Goal: Information Seeking & Learning: Understand process/instructions

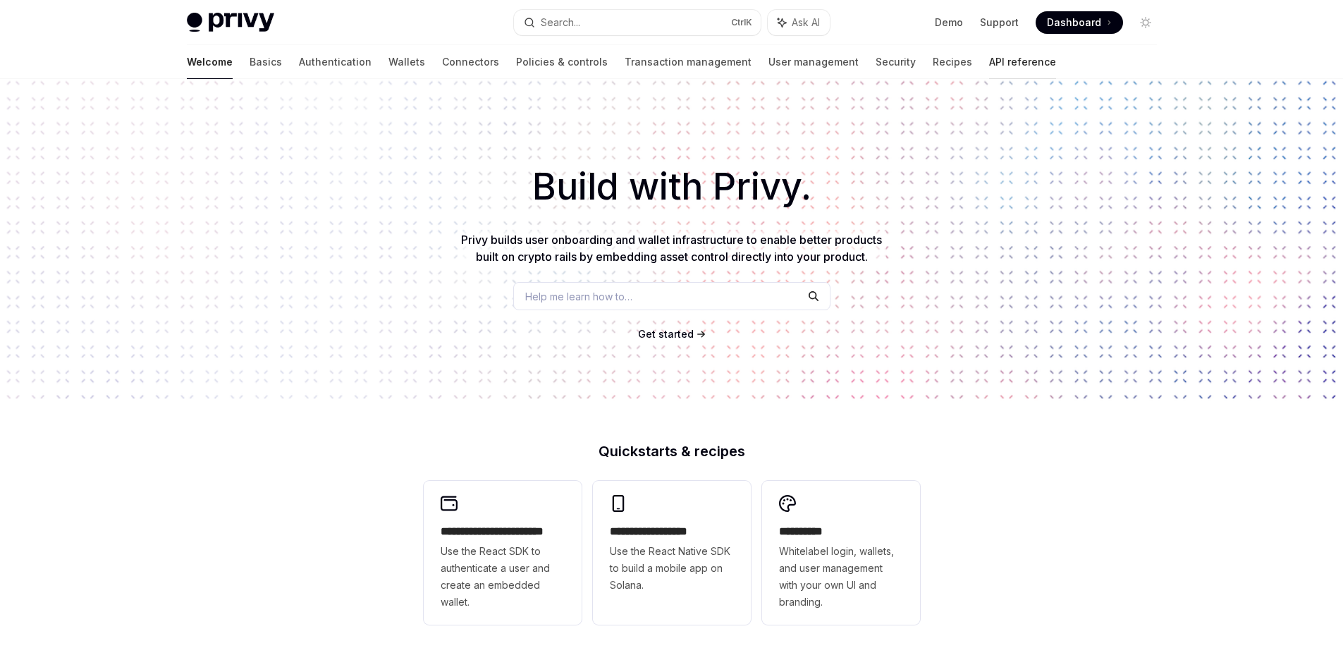
click at [989, 54] on link "API reference" at bounding box center [1022, 62] width 67 height 34
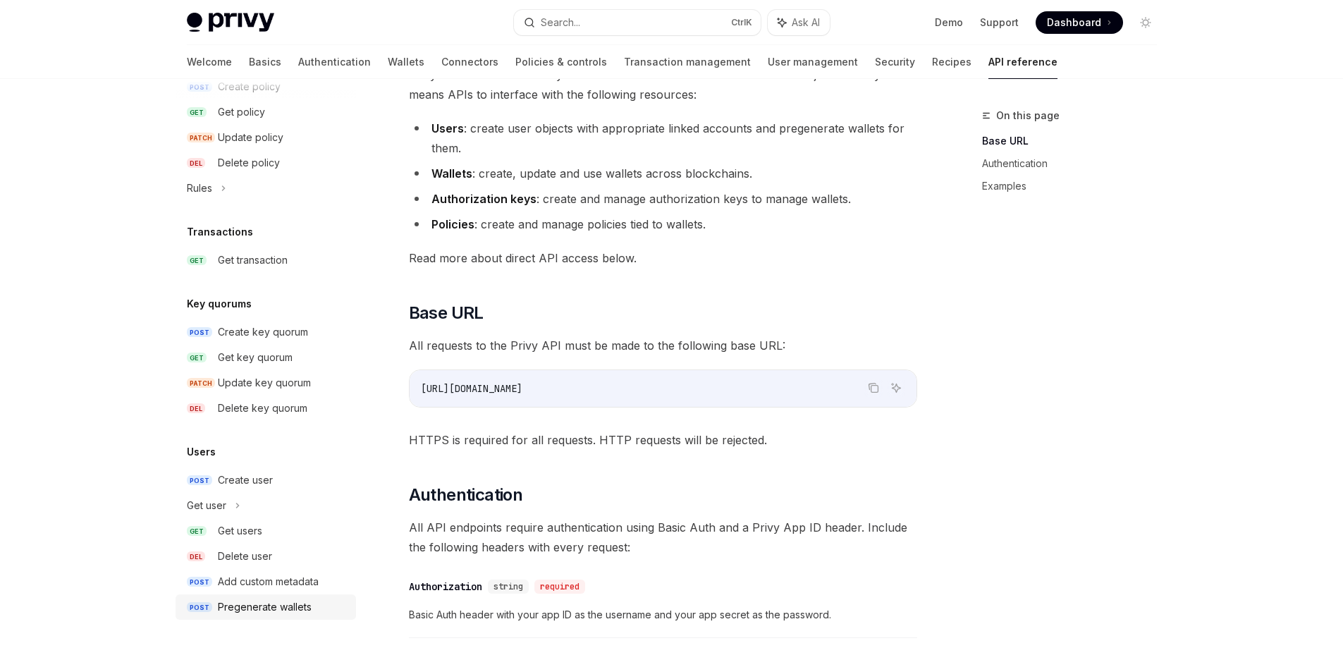
scroll to position [141, 0]
click at [255, 260] on div "Get transaction" at bounding box center [253, 260] width 70 height 17
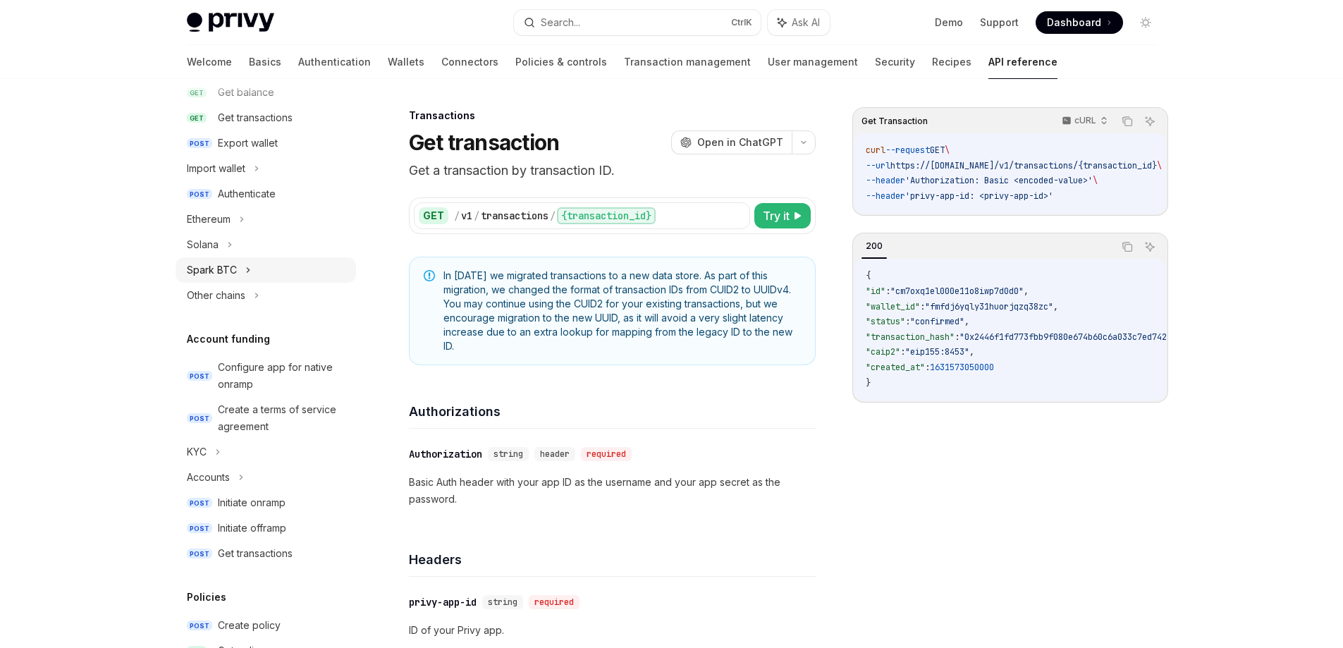
scroll to position [245, 0]
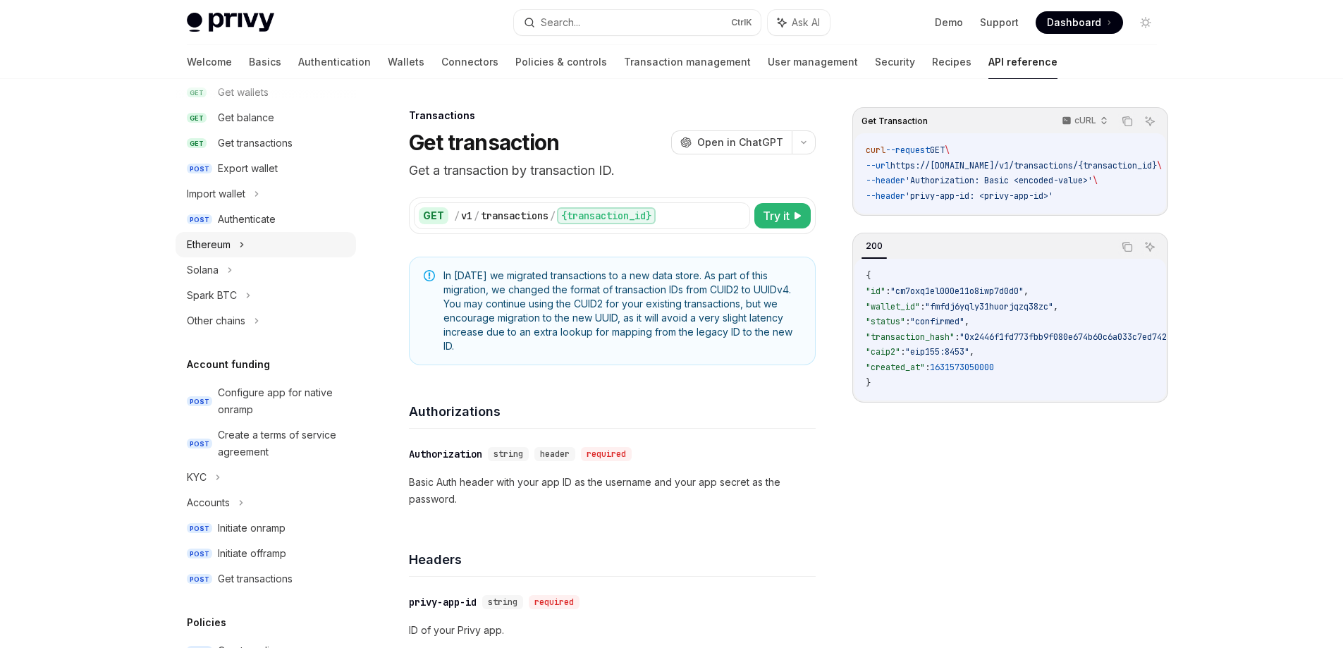
click at [241, 247] on icon at bounding box center [241, 245] width 2 height 4
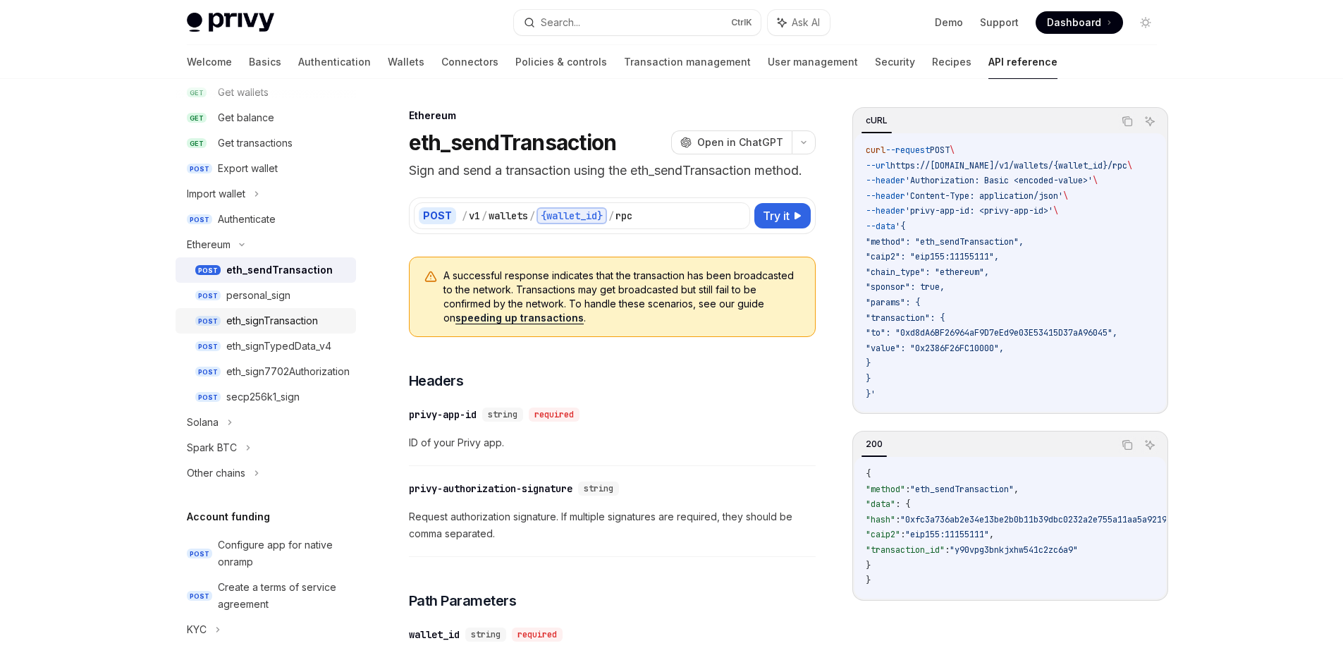
click at [275, 326] on div "eth_signTransaction" at bounding box center [272, 320] width 92 height 17
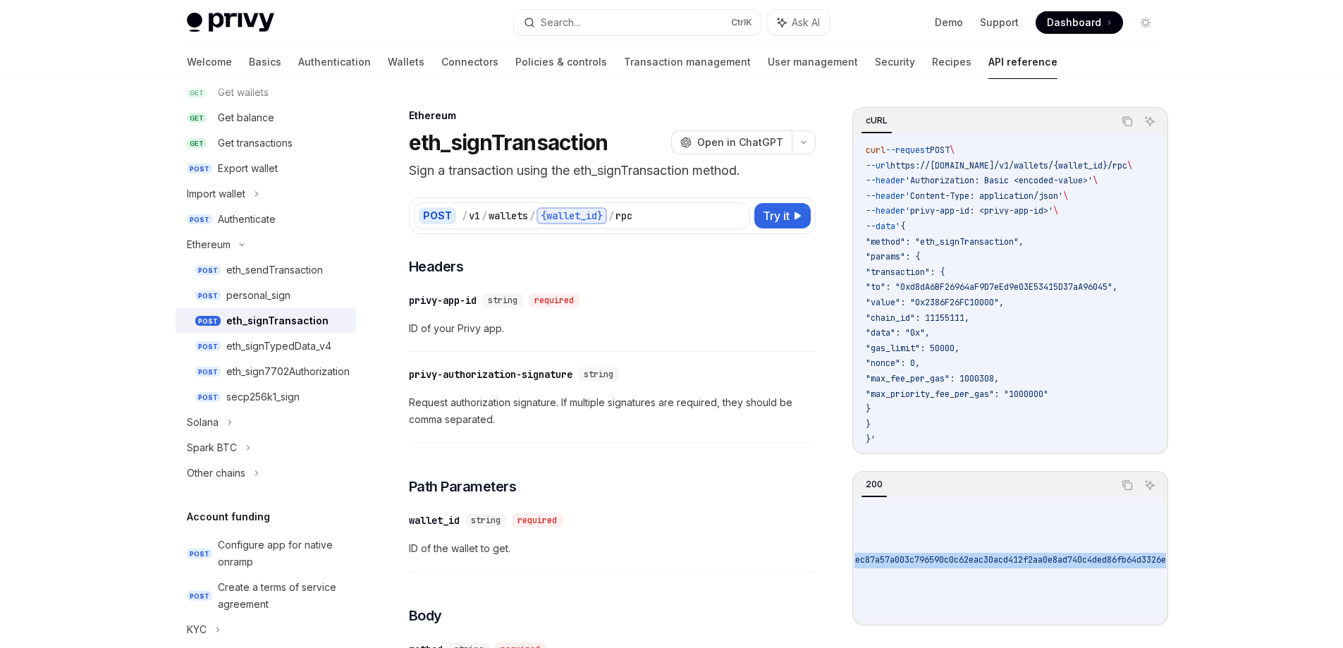
scroll to position [0, 1059]
drag, startPoint x: 1023, startPoint y: 551, endPoint x: 1205, endPoint y: 555, distance: 182.0
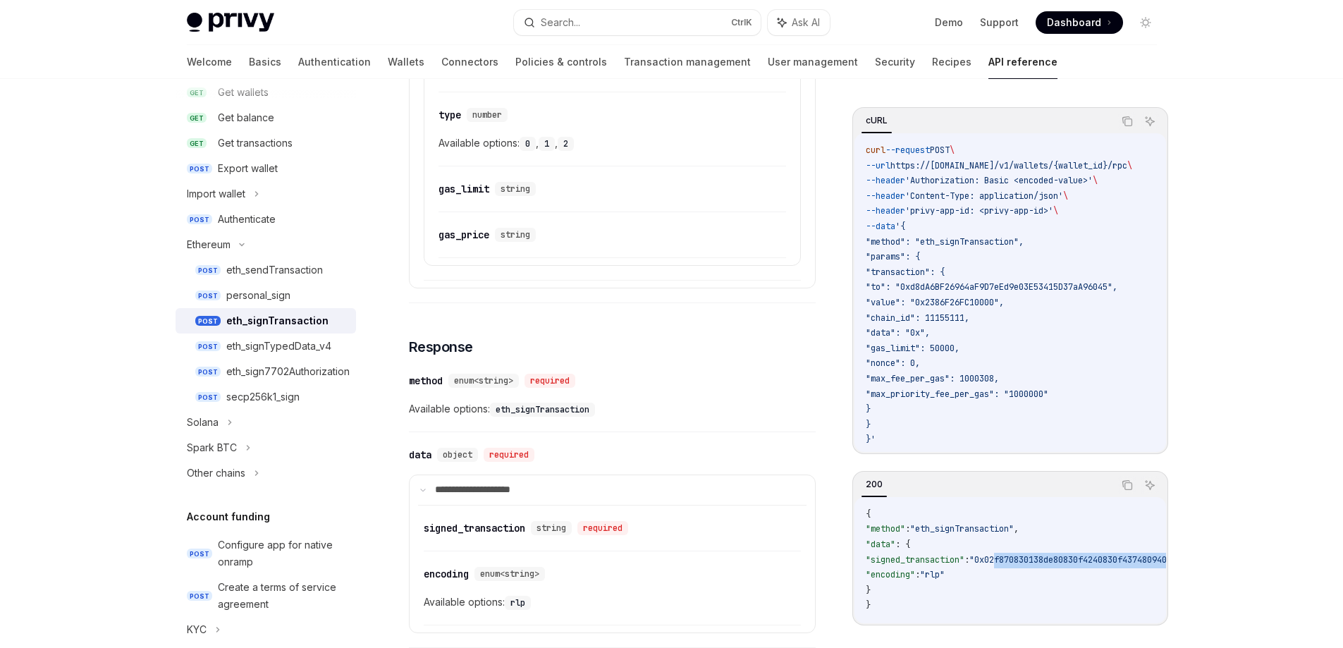
scroll to position [1267, 0]
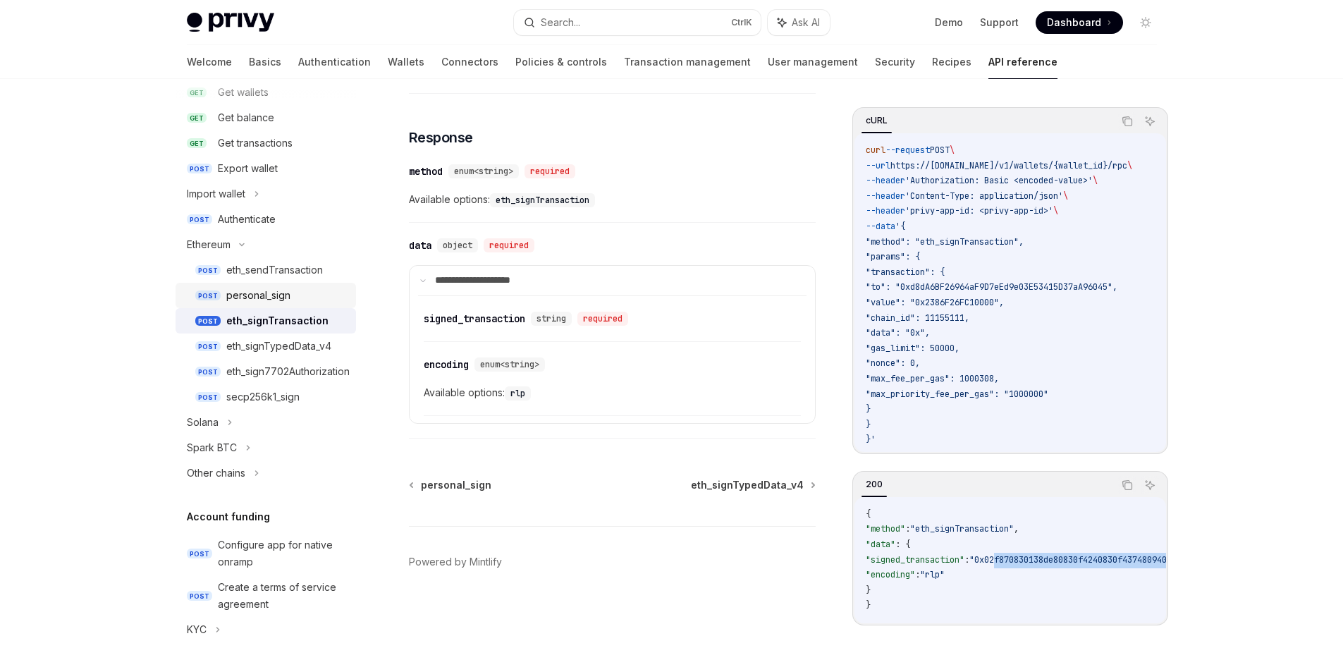
click at [295, 289] on div "personal_sign" at bounding box center [286, 295] width 121 height 17
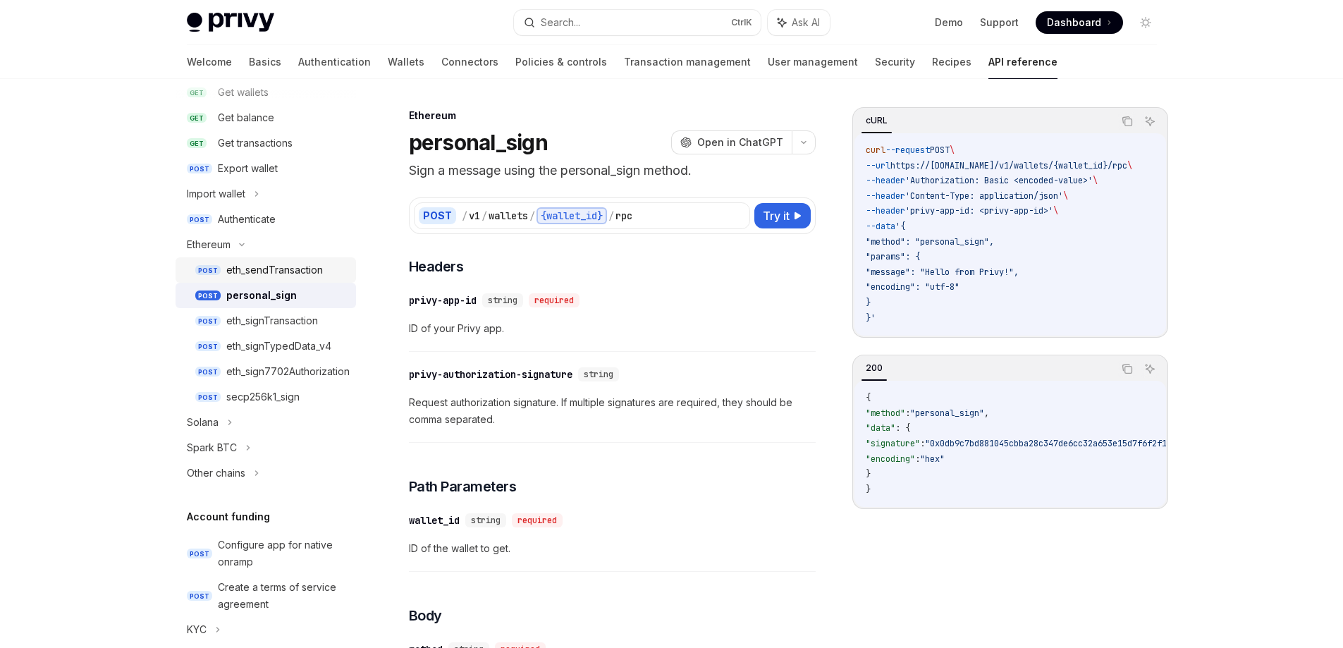
click at [283, 269] on div "eth_sendTransaction" at bounding box center [274, 270] width 97 height 17
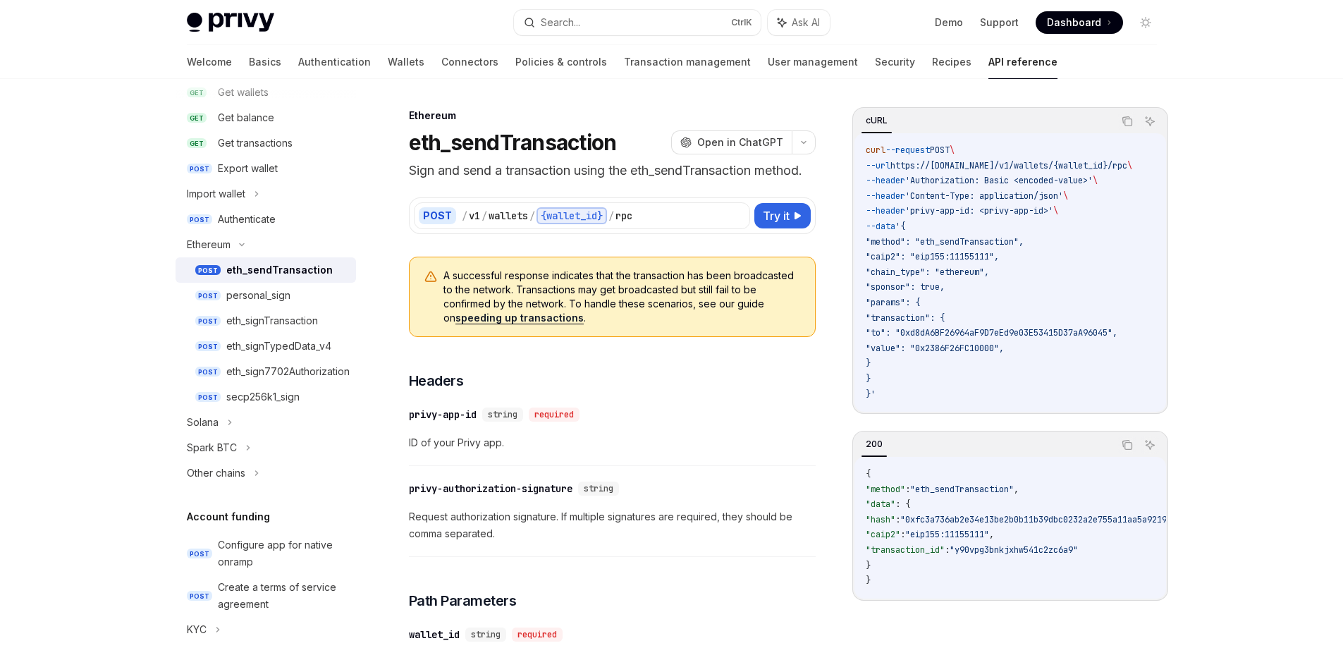
drag, startPoint x: 939, startPoint y: 610, endPoint x: 1045, endPoint y: 611, distance: 105.8
click at [1045, 601] on div "200 Copy Ask AI { "method" : "eth_sendTransaction" , "data" : { "hash" : "0xfc3…" at bounding box center [1011, 516] width 316 height 170
click at [270, 350] on div "eth_signTypedData_v4" at bounding box center [278, 346] width 105 height 17
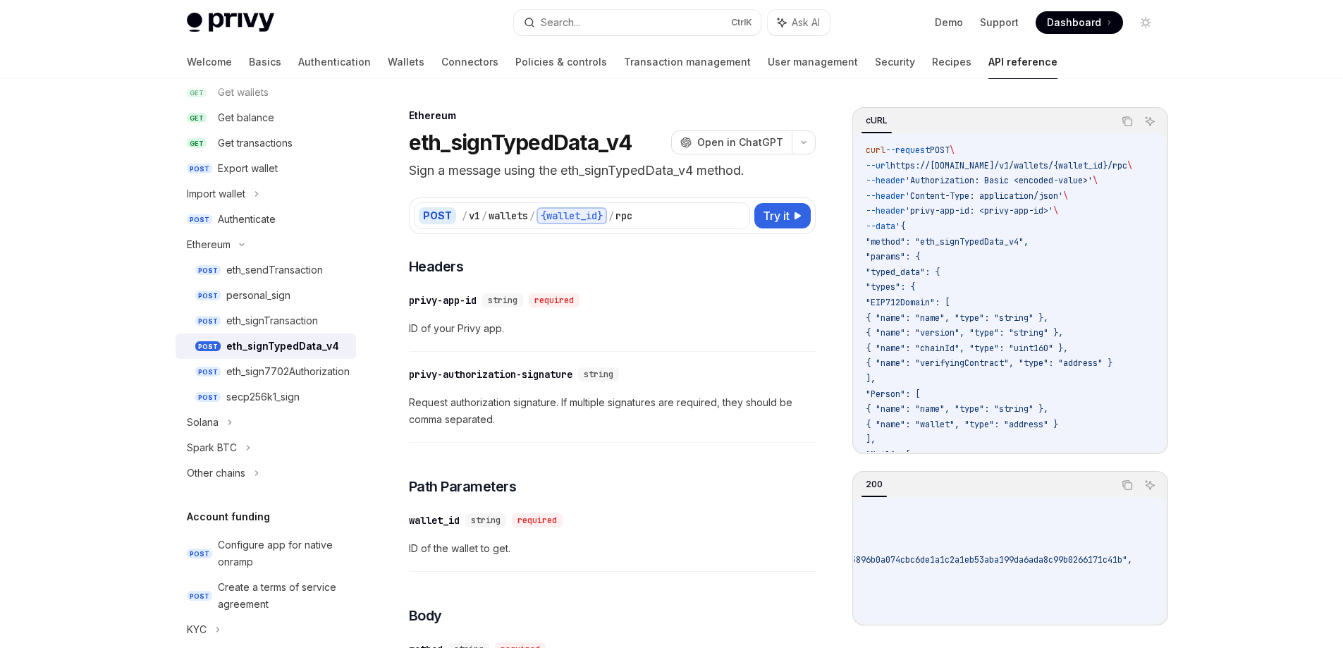
scroll to position [0, 505]
click at [305, 370] on div "eth_sign7702Authorization" at bounding box center [287, 371] width 123 height 17
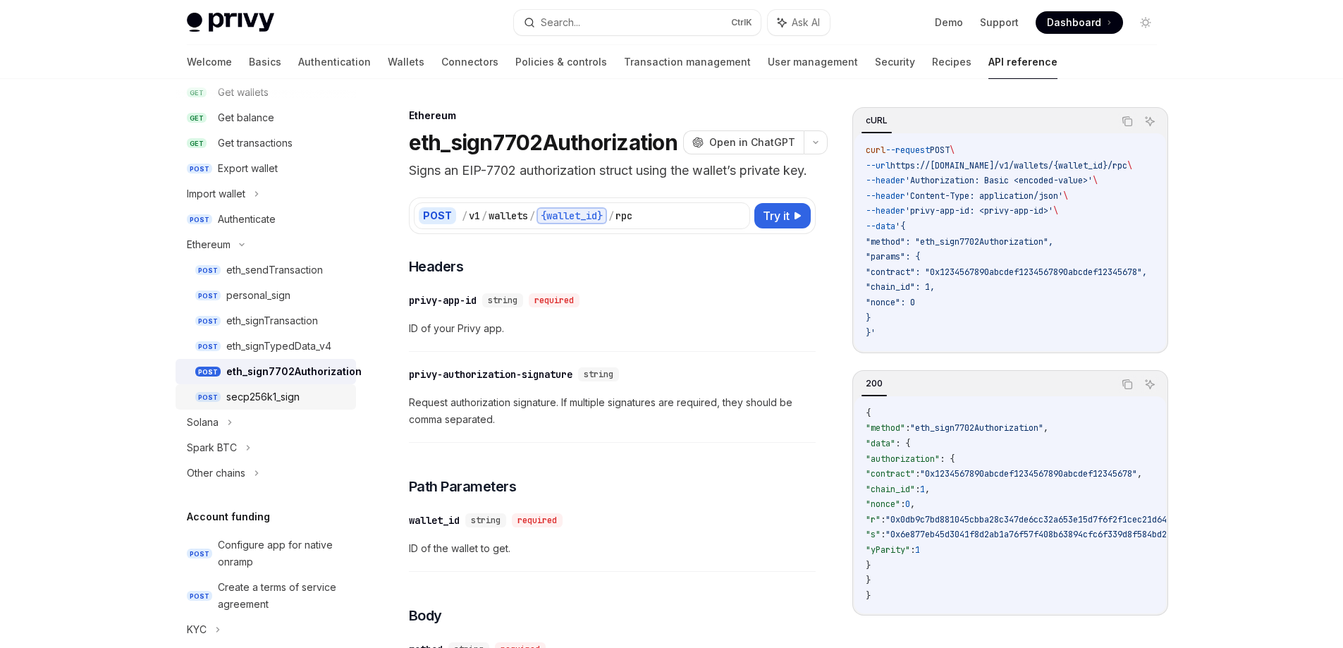
click at [270, 388] on link "POST secp256k1_sign" at bounding box center [266, 396] width 181 height 25
type textarea "*"
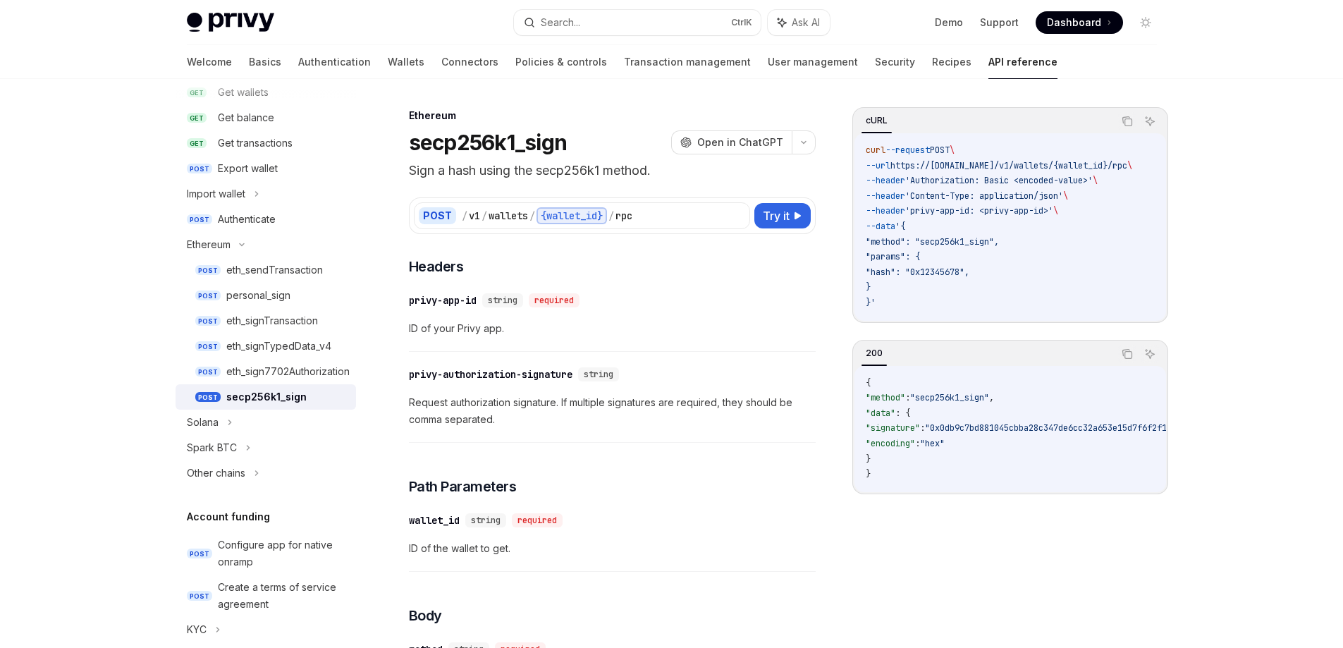
drag, startPoint x: 946, startPoint y: 497, endPoint x: 1028, endPoint y: 505, distance: 81.5
click at [1150, 510] on div "cURL Copy Ask AI curl --request POST \ --url https://[DOMAIN_NAME]/v1/wallets/{…" at bounding box center [1011, 377] width 316 height 541
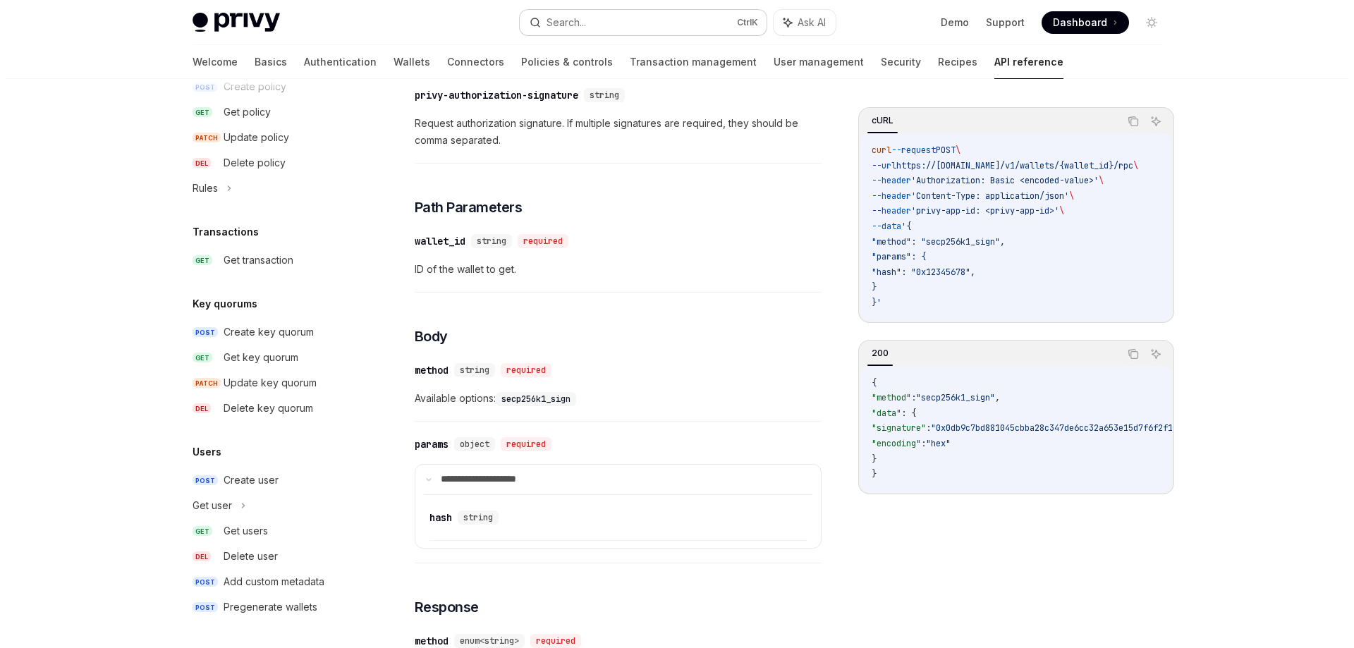
scroll to position [114, 0]
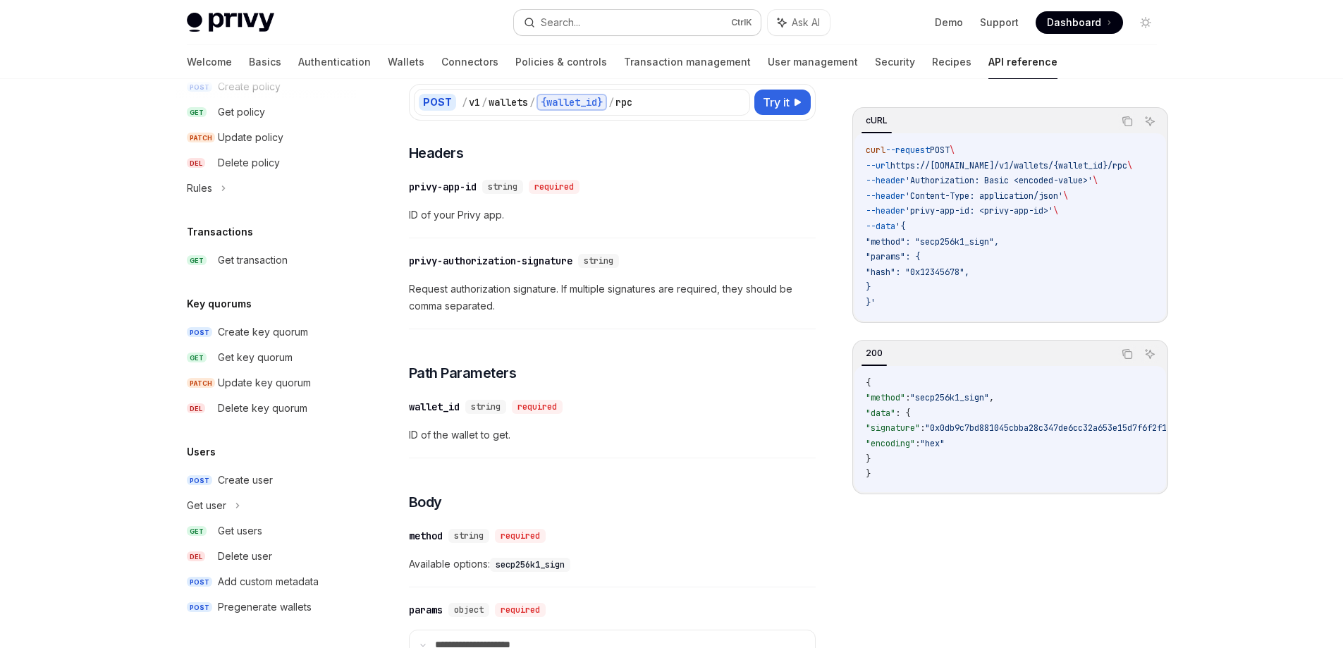
click at [578, 20] on div "Search..." at bounding box center [560, 22] width 39 height 17
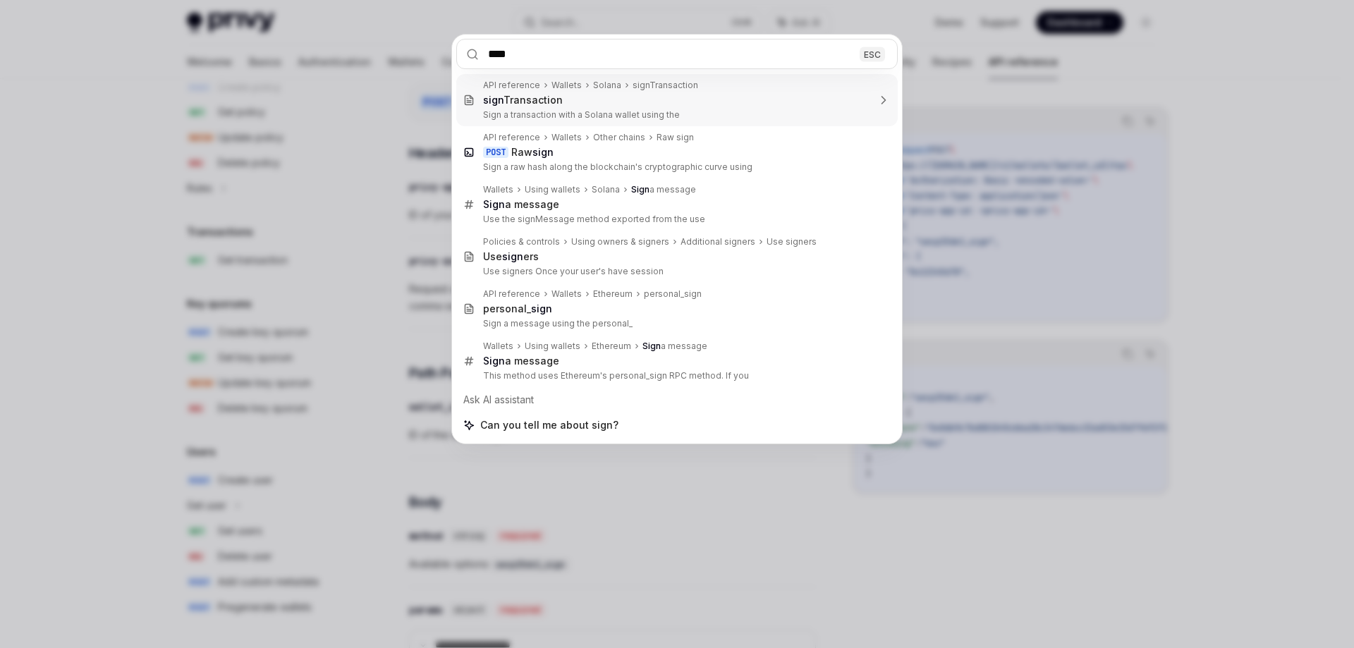
type input "****"
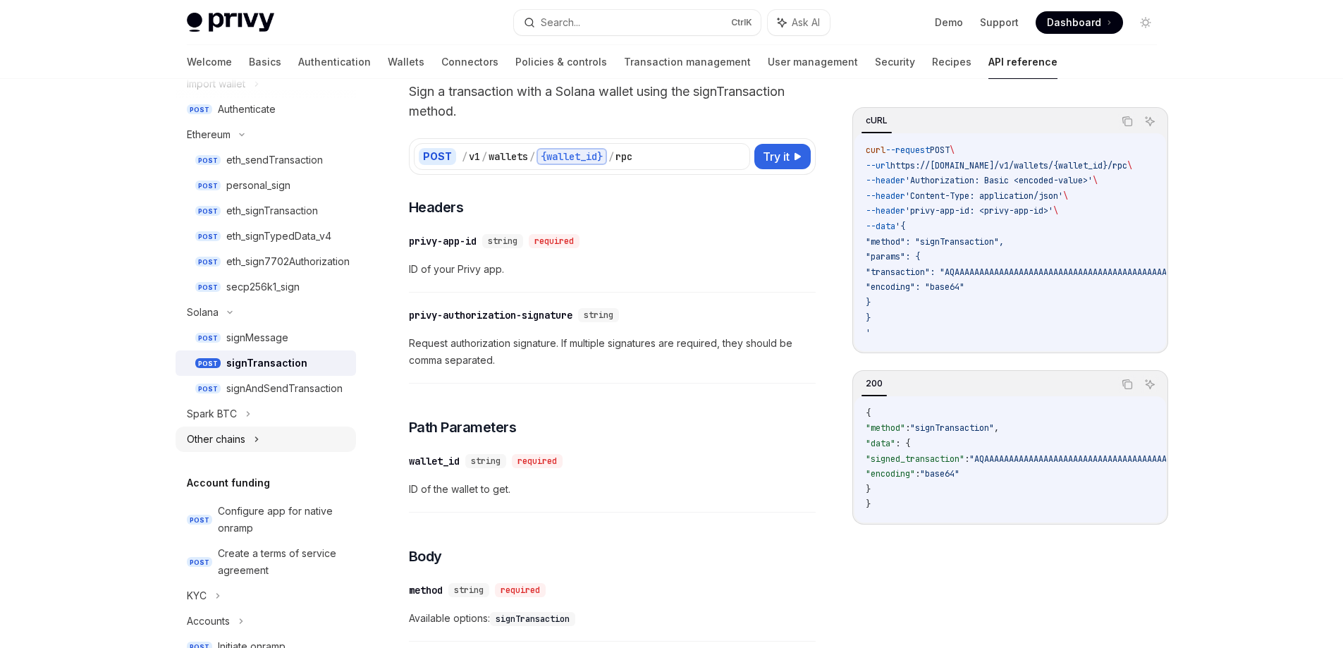
click at [266, 437] on div "Other chains" at bounding box center [266, 439] width 181 height 25
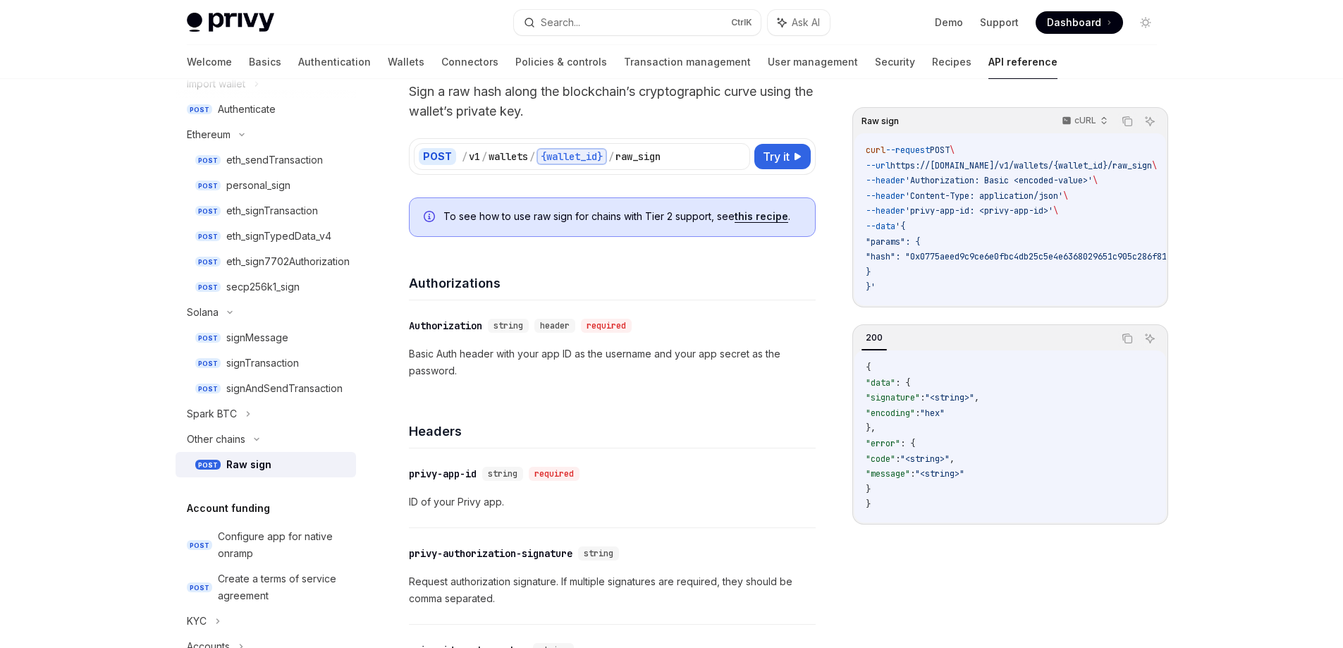
click at [284, 467] on div "Raw sign" at bounding box center [286, 464] width 121 height 17
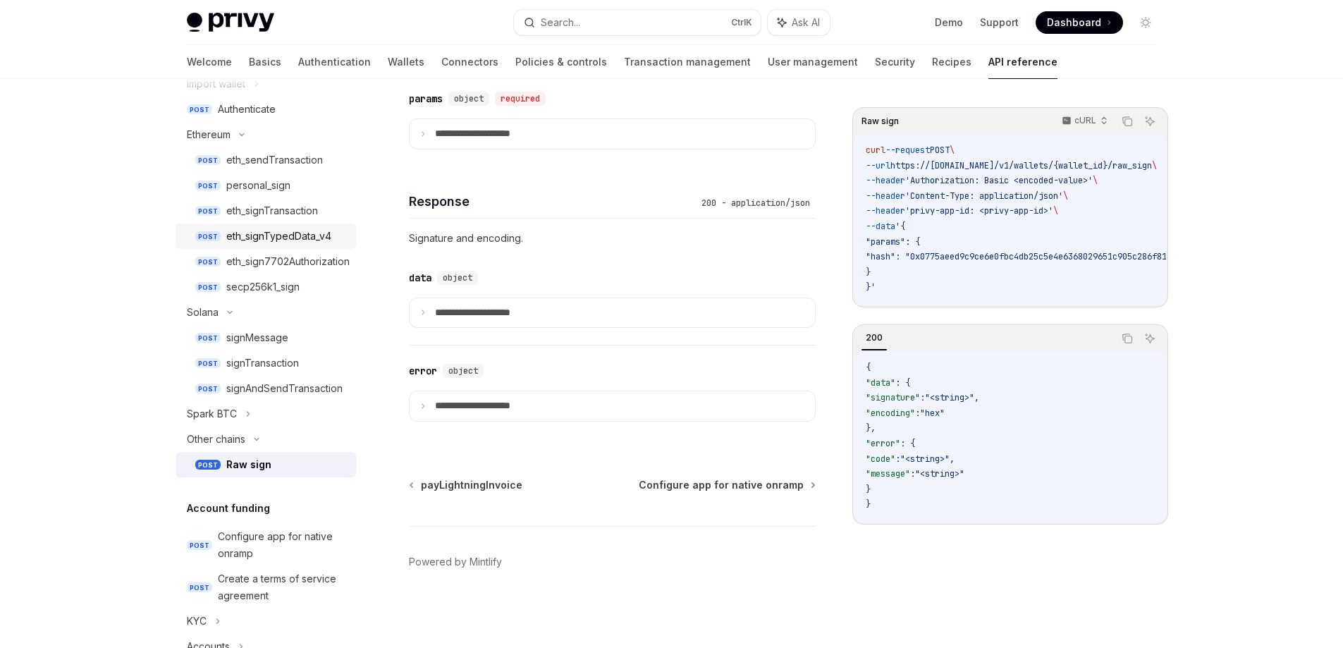
scroll to position [284, 0]
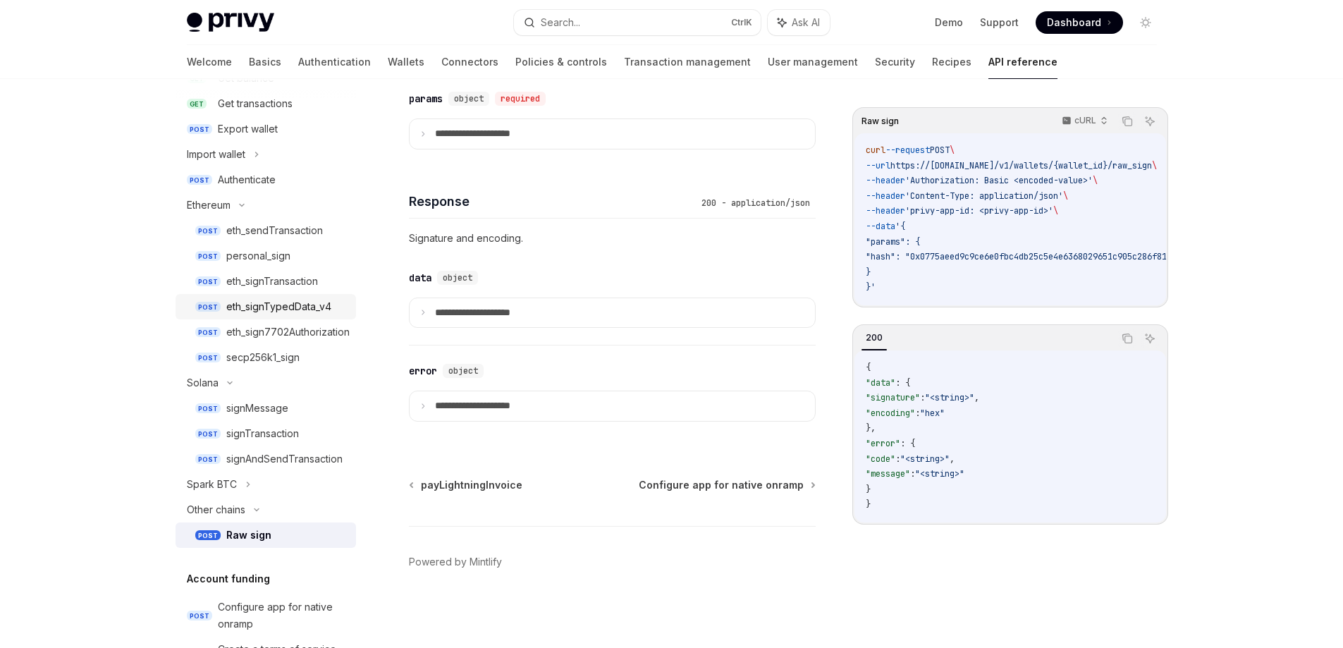
click at [304, 299] on div "eth_signTypedData_v4" at bounding box center [278, 306] width 105 height 17
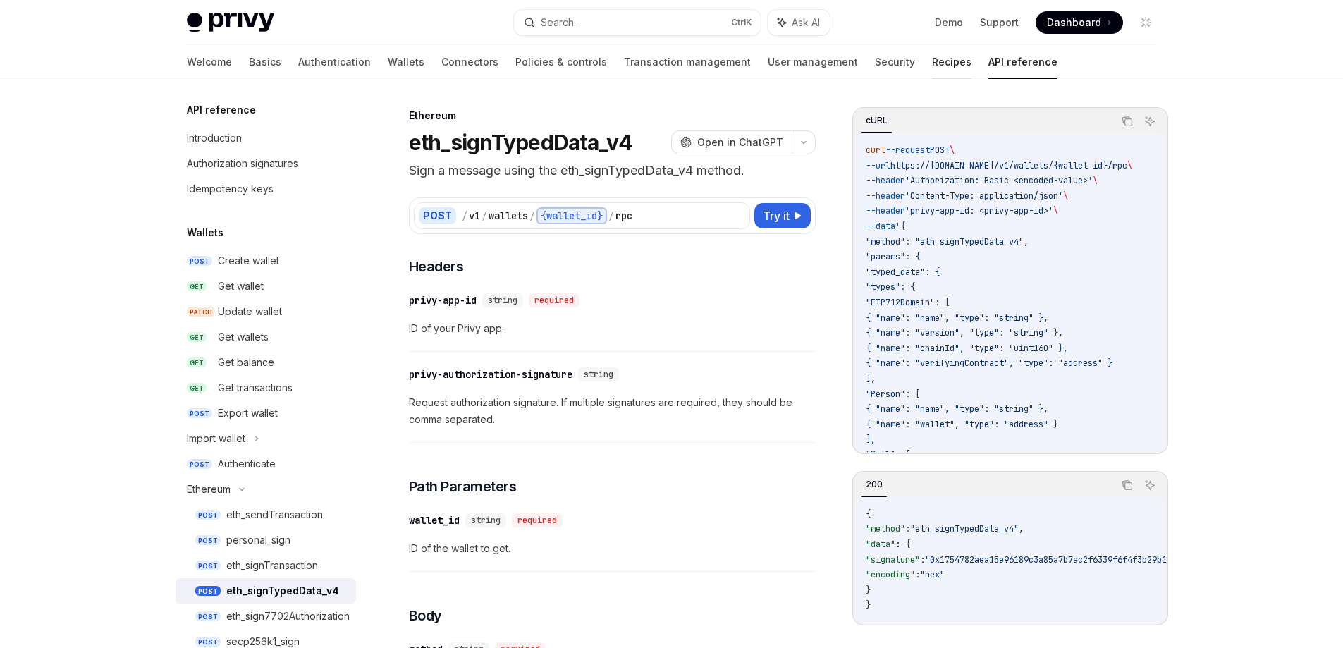
click at [932, 65] on link "Recipes" at bounding box center [951, 62] width 39 height 34
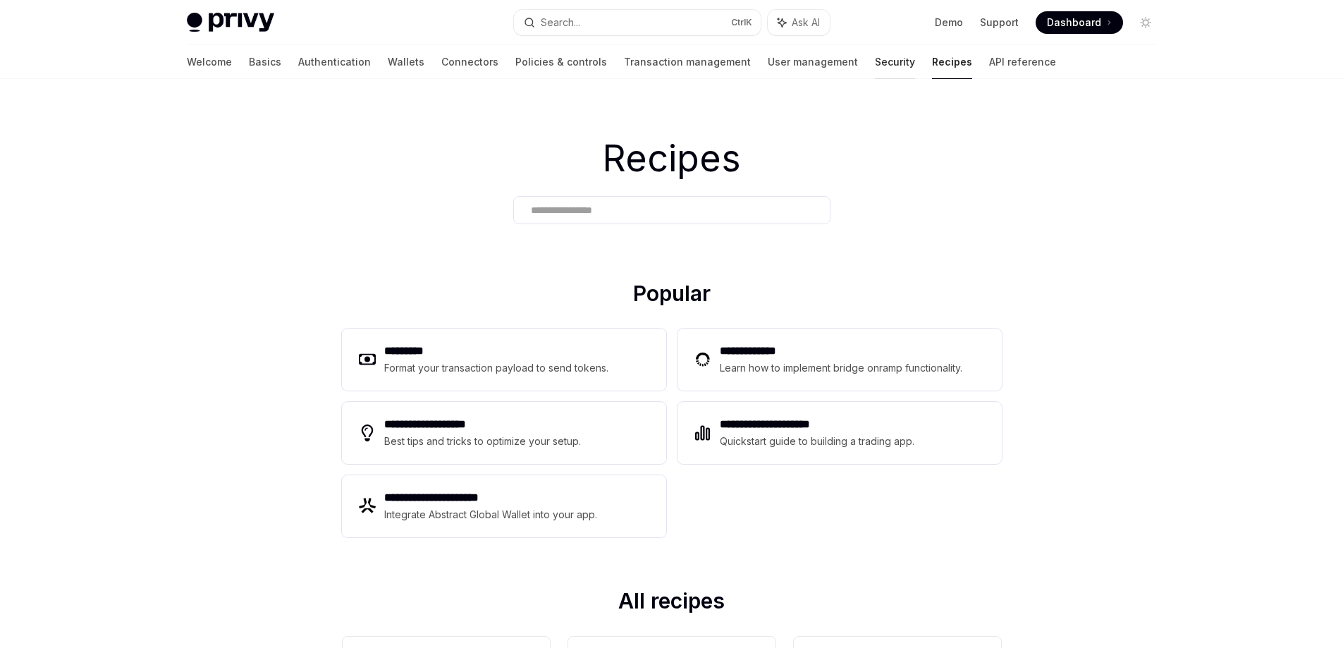
click at [875, 59] on link "Security" at bounding box center [895, 62] width 40 height 34
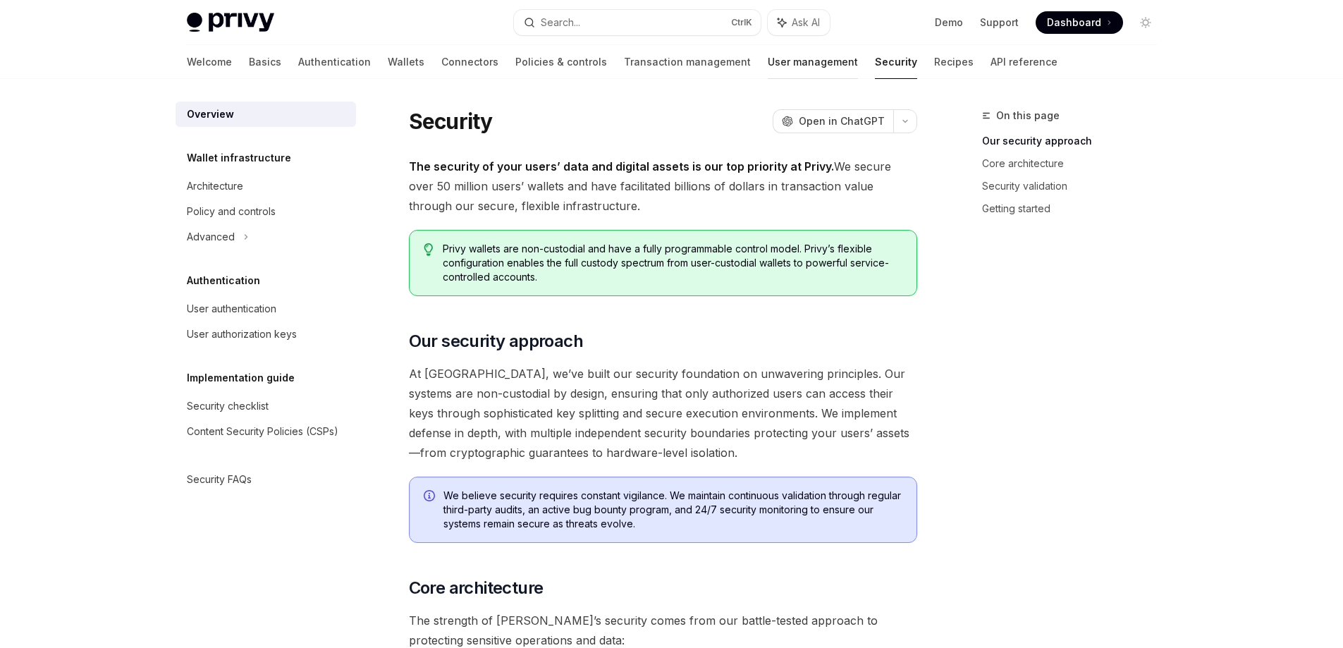
click at [768, 63] on link "User management" at bounding box center [813, 62] width 90 height 34
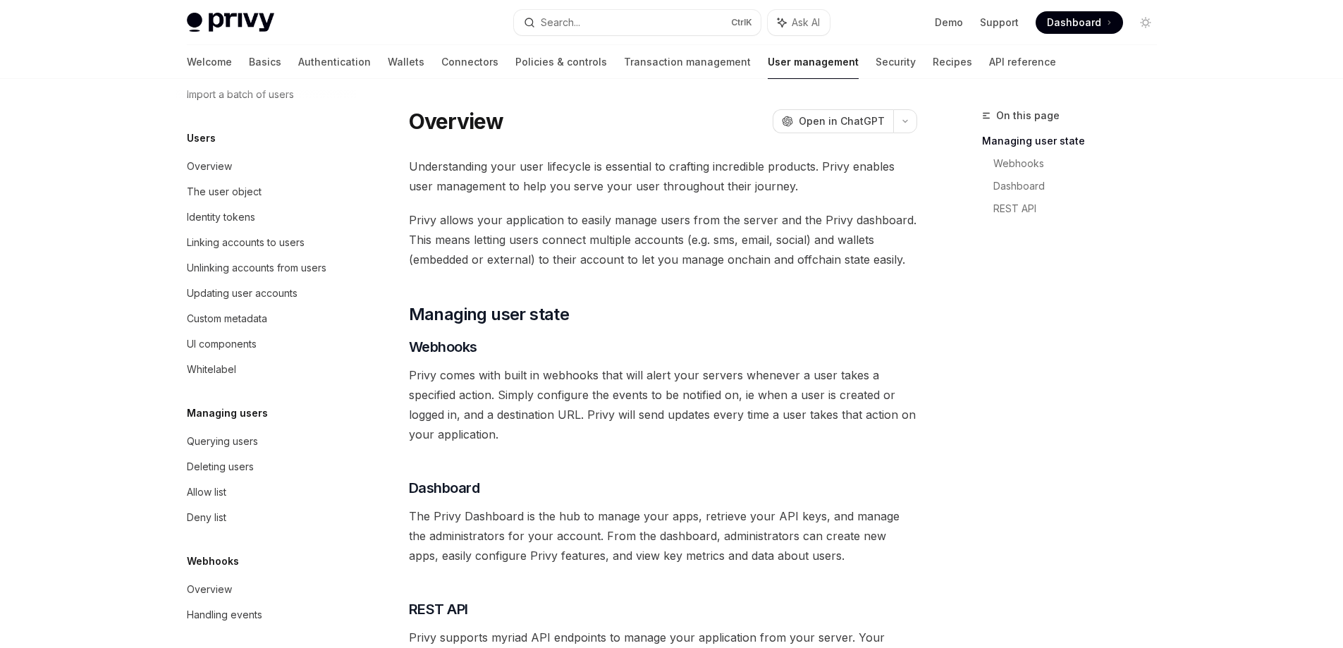
scroll to position [150, 0]
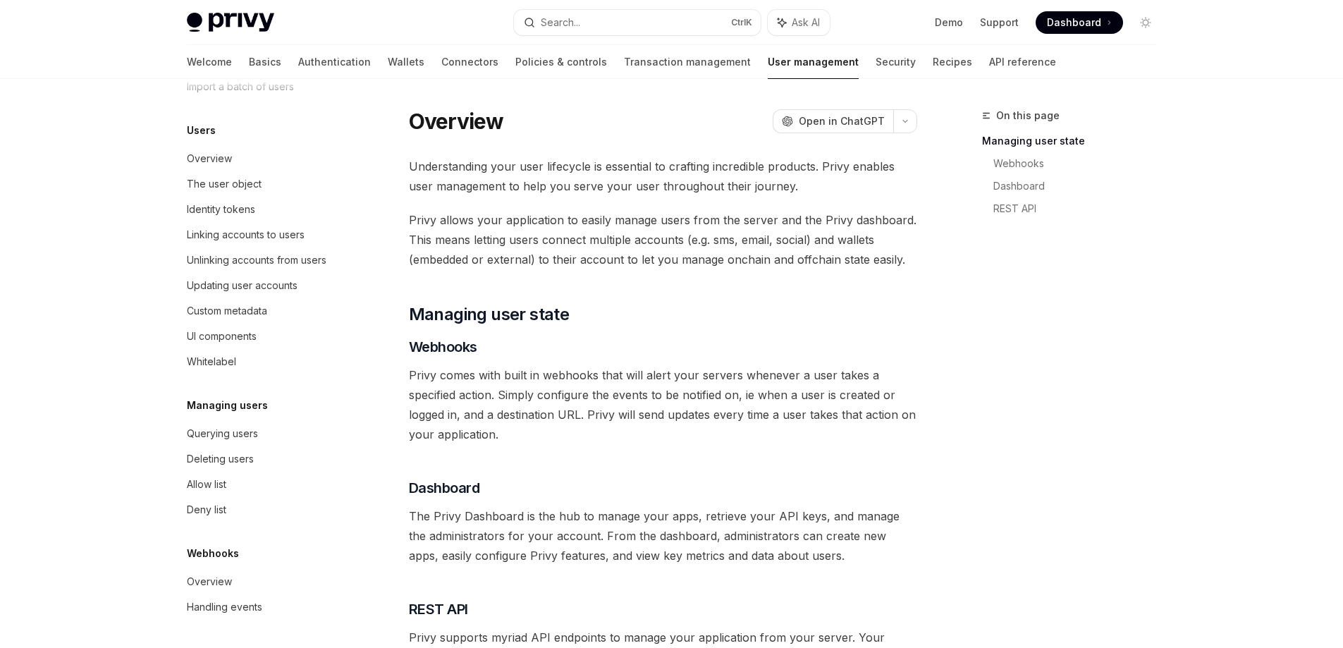
click at [537, 68] on div "Welcome Basics Authentication Wallets Connectors Policies & controls Transactio…" at bounding box center [622, 62] width 870 height 34
click at [624, 63] on link "Transaction management" at bounding box center [687, 62] width 127 height 34
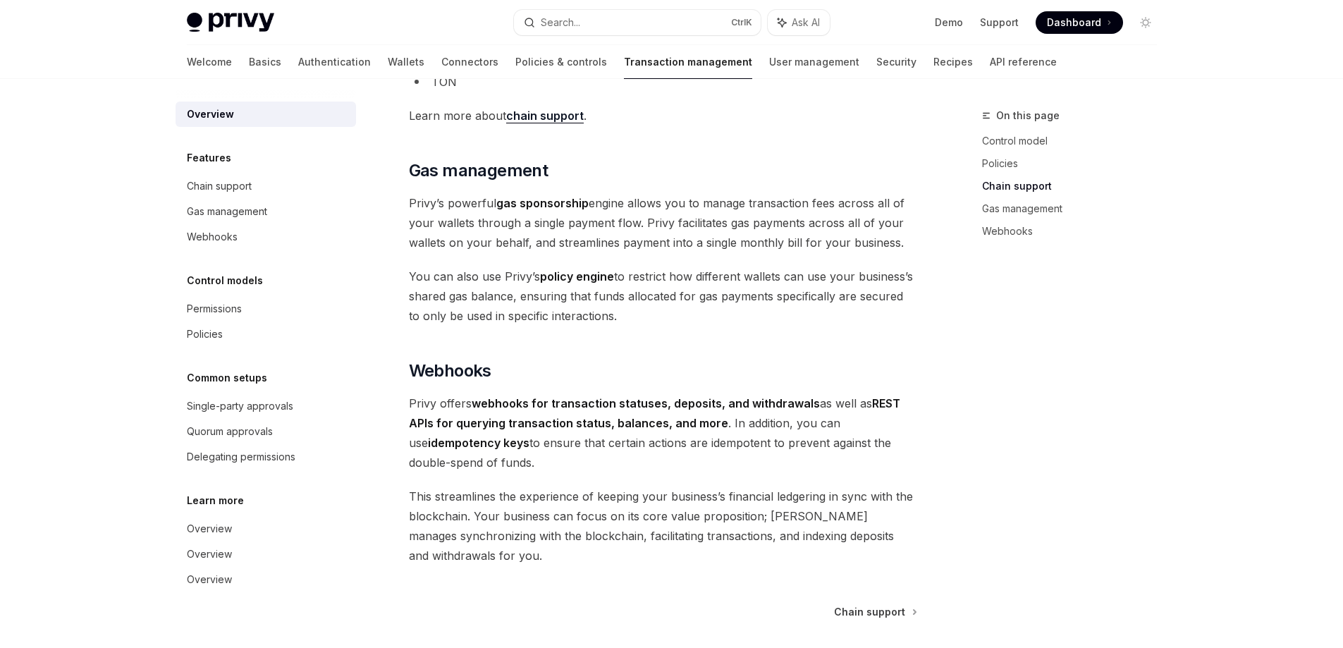
scroll to position [1255, 0]
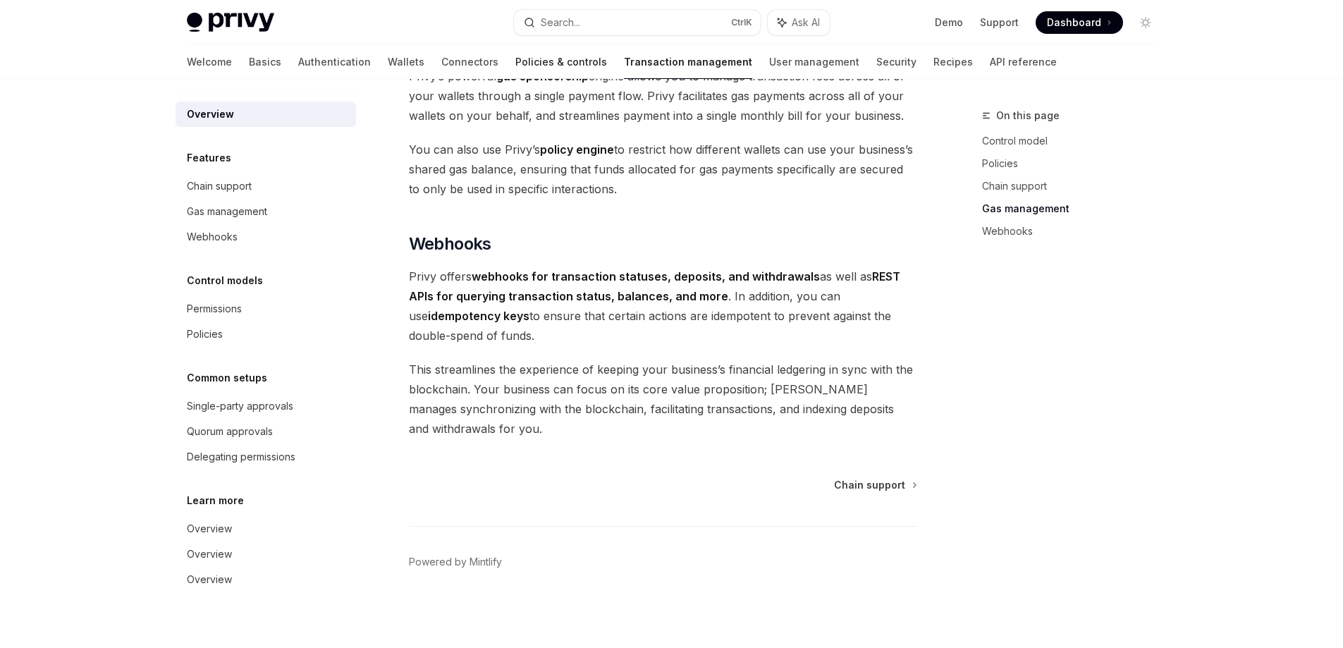
click at [516, 73] on link "Policies & controls" at bounding box center [562, 62] width 92 height 34
type textarea "*"
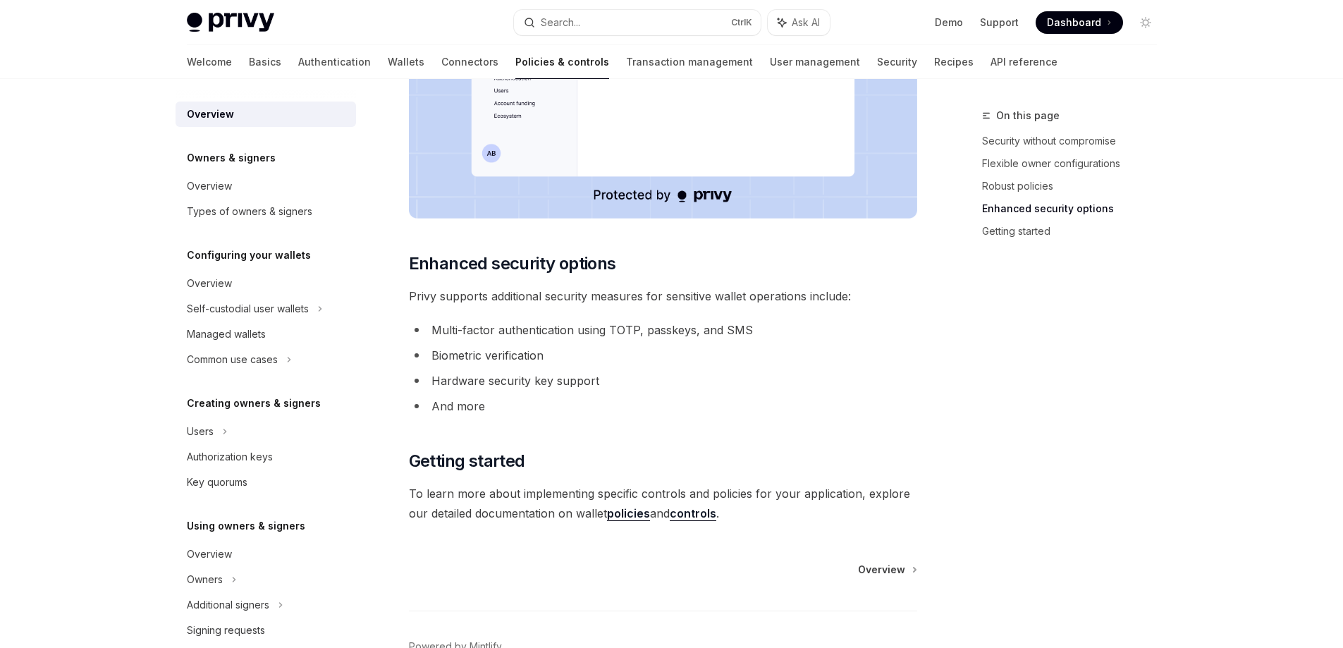
scroll to position [1058, 0]
click at [591, 8] on div "Privy Docs home page Search... Ctrl K Ask AI Demo Support Dashboard Dashboard S…" at bounding box center [672, 22] width 970 height 45
click at [592, 24] on button "Search... Ctrl K" at bounding box center [637, 22] width 247 height 25
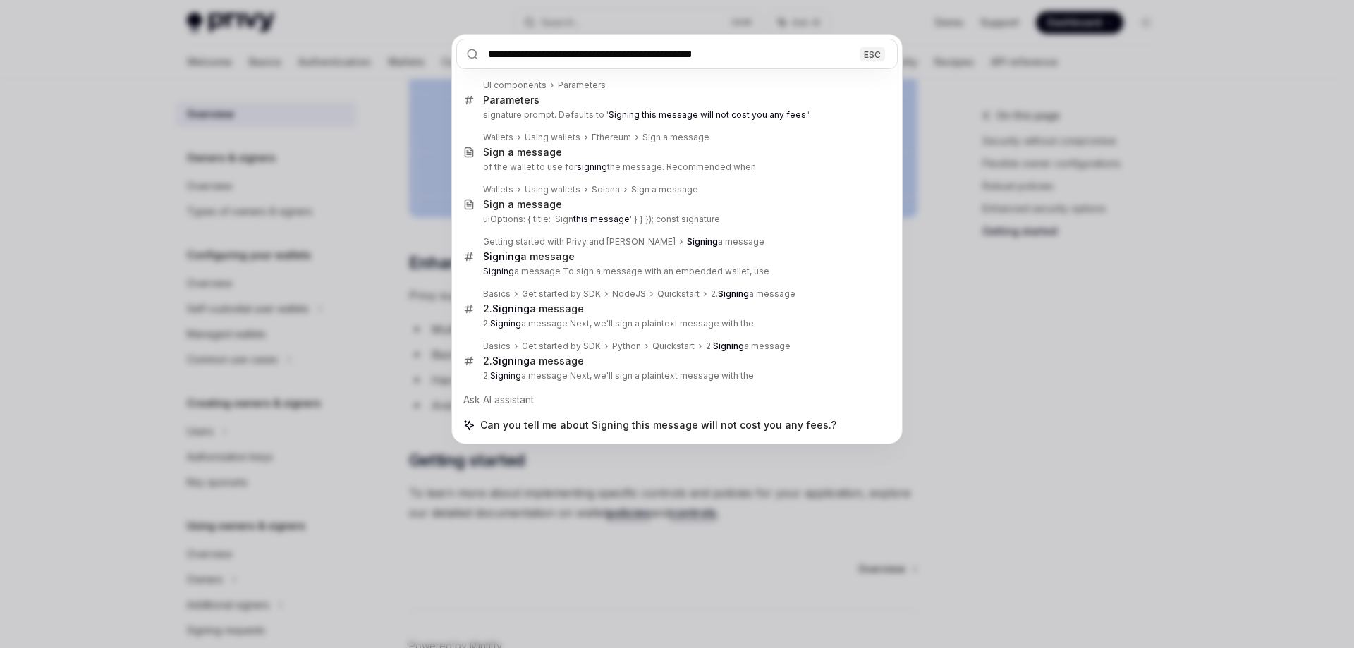
type input "**********"
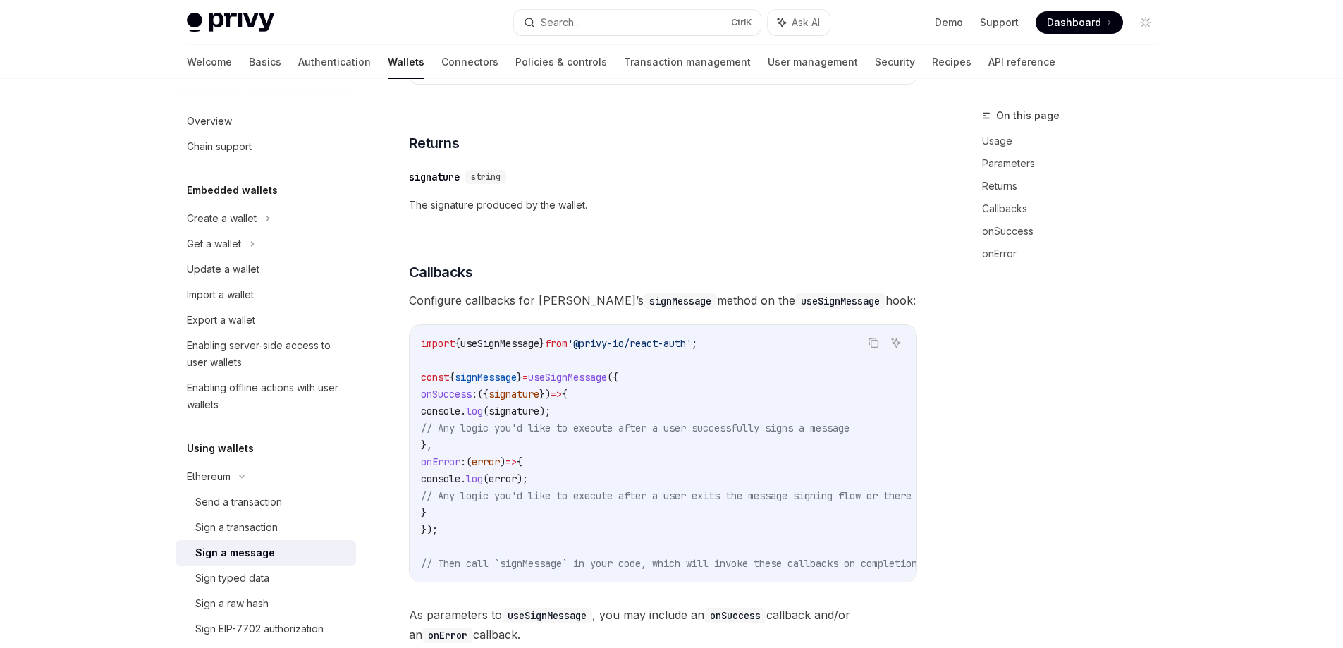
scroll to position [79, 0]
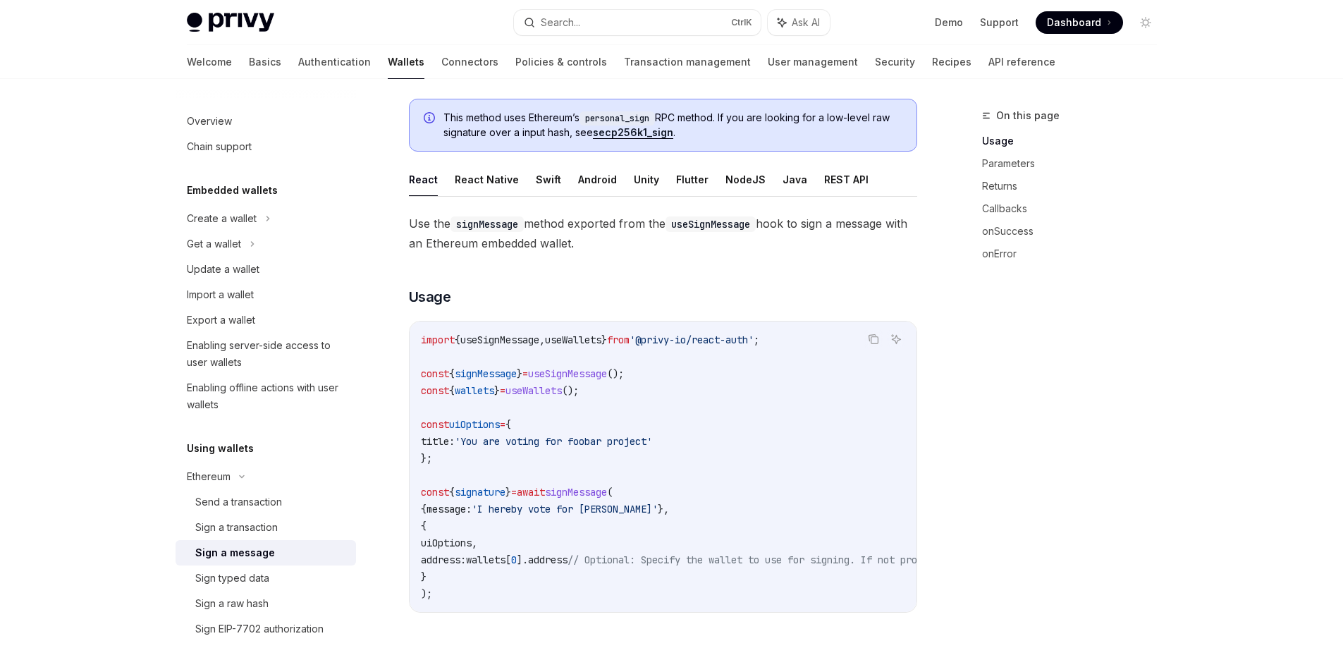
click at [744, 184] on button "NodeJS" at bounding box center [746, 179] width 40 height 33
type textarea "*"
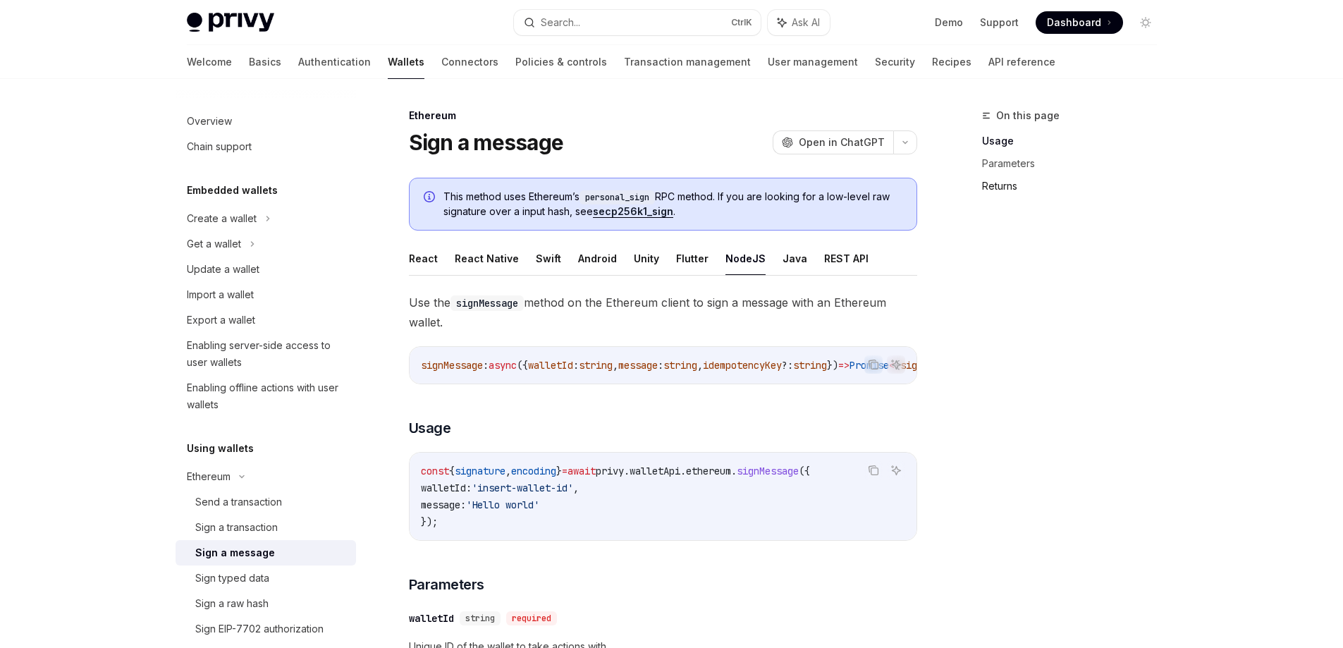
click at [1010, 190] on link "Returns" at bounding box center [1075, 186] width 186 height 23
click at [596, 10] on button "Search... Ctrl K" at bounding box center [637, 22] width 247 height 25
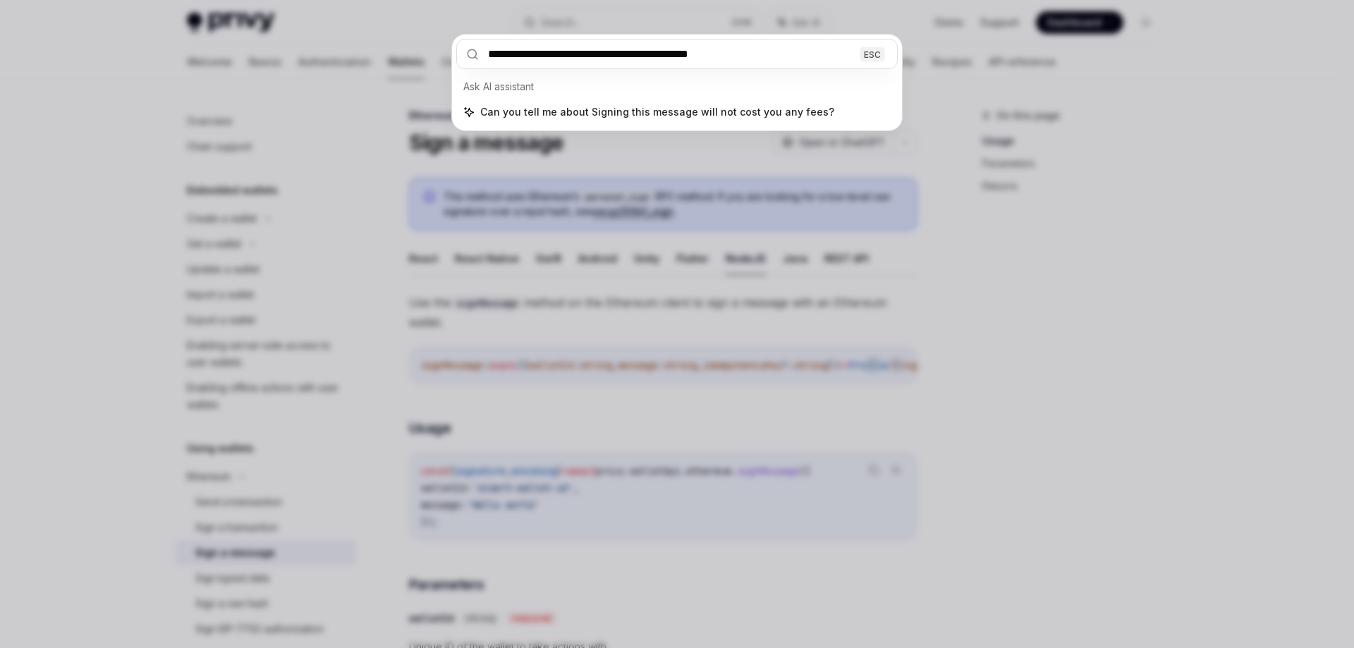
click at [803, 54] on input "**********" at bounding box center [676, 54] width 441 height 30
click at [748, 56] on input "**********" at bounding box center [676, 54] width 441 height 30
type input "**********"
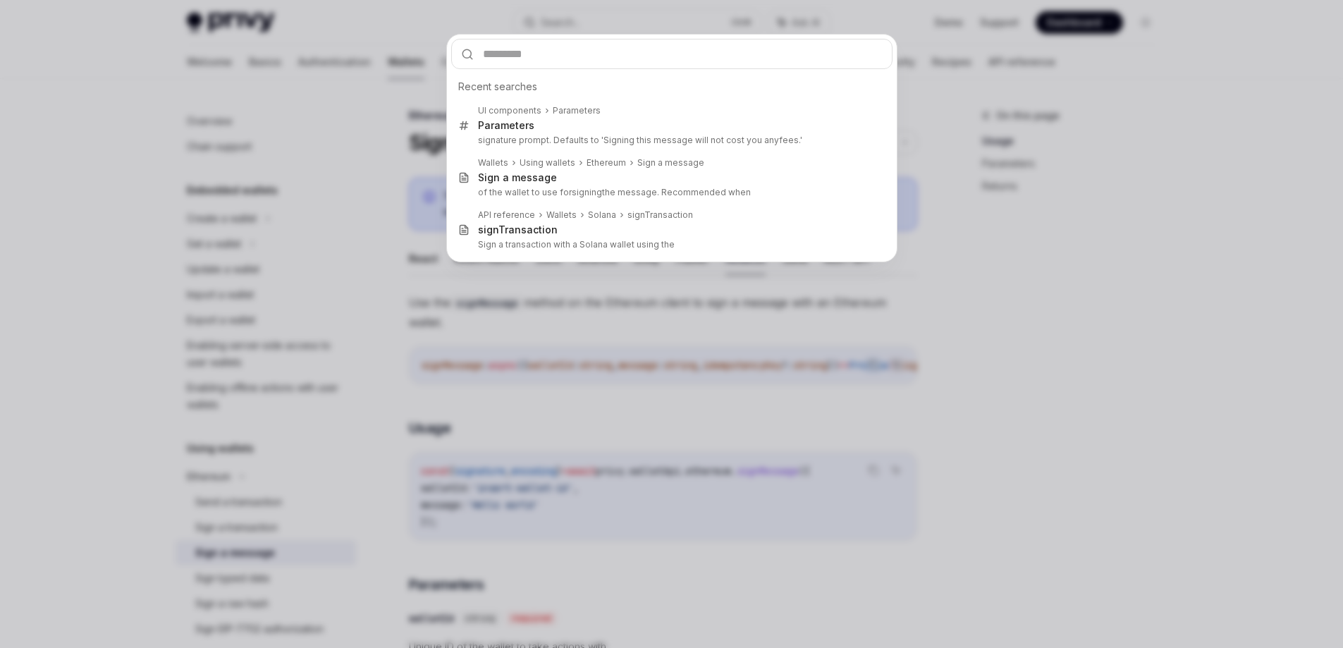
type textarea "*"
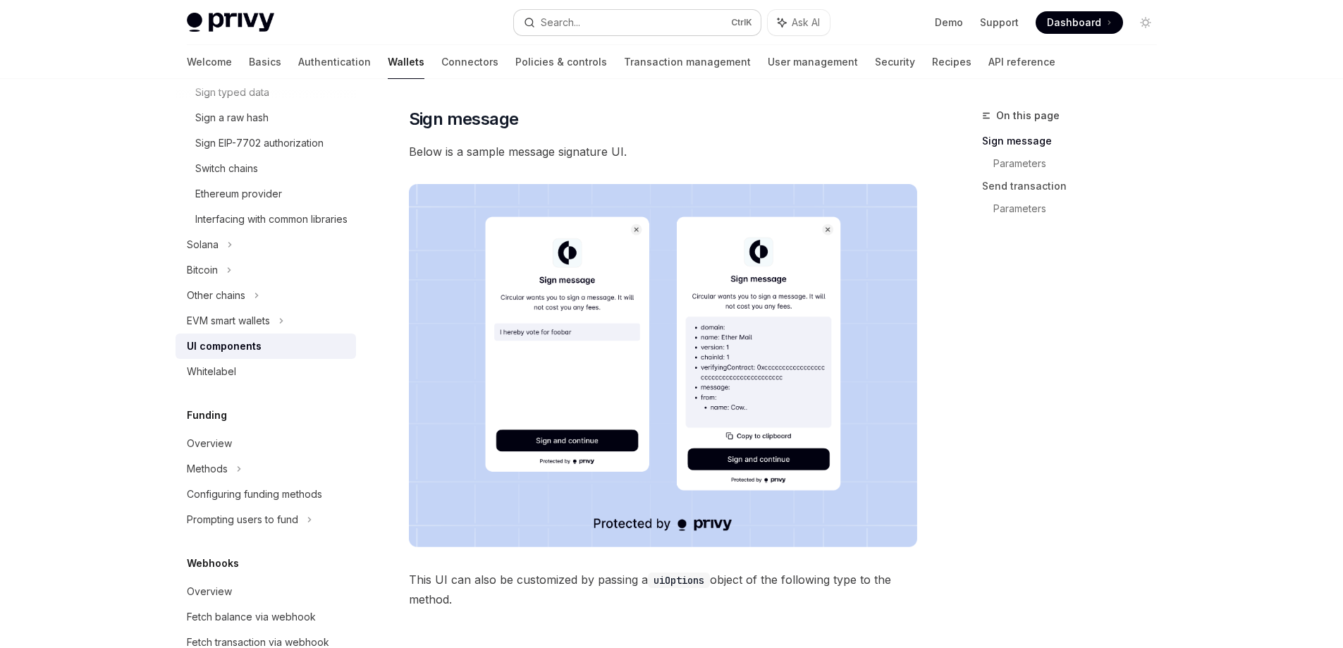
scroll to position [212, 0]
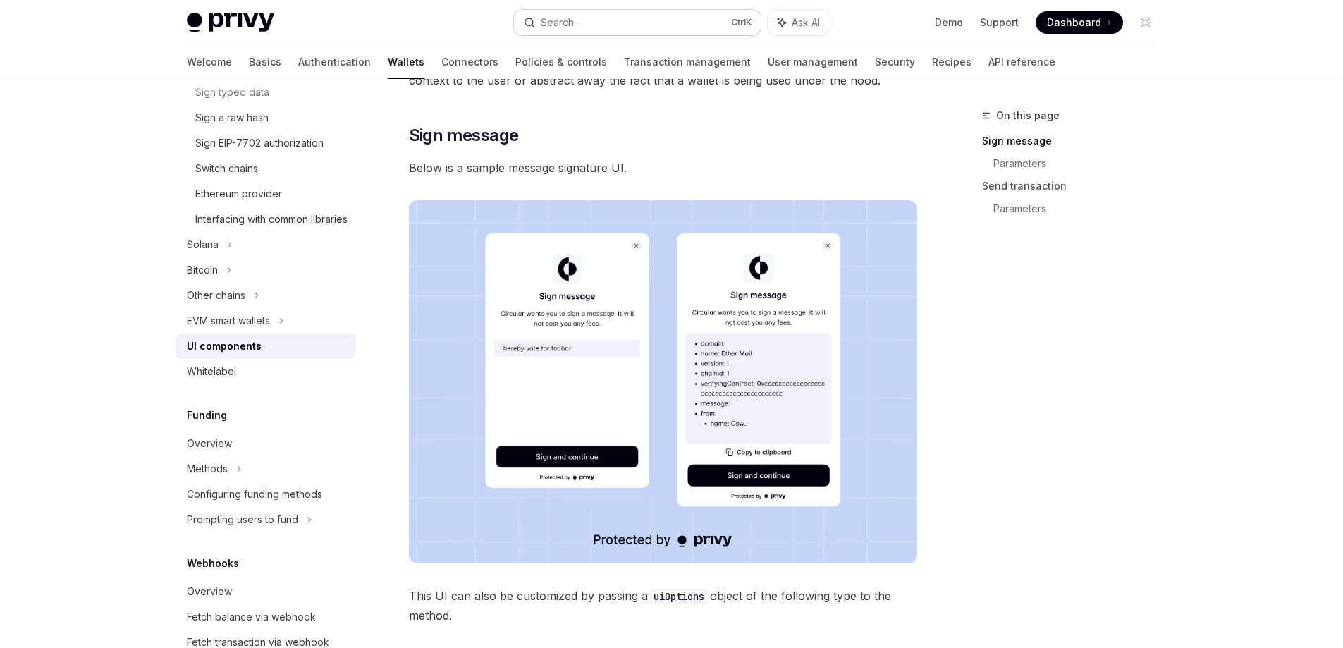
click at [626, 18] on button "Search... Ctrl K" at bounding box center [637, 22] width 247 height 25
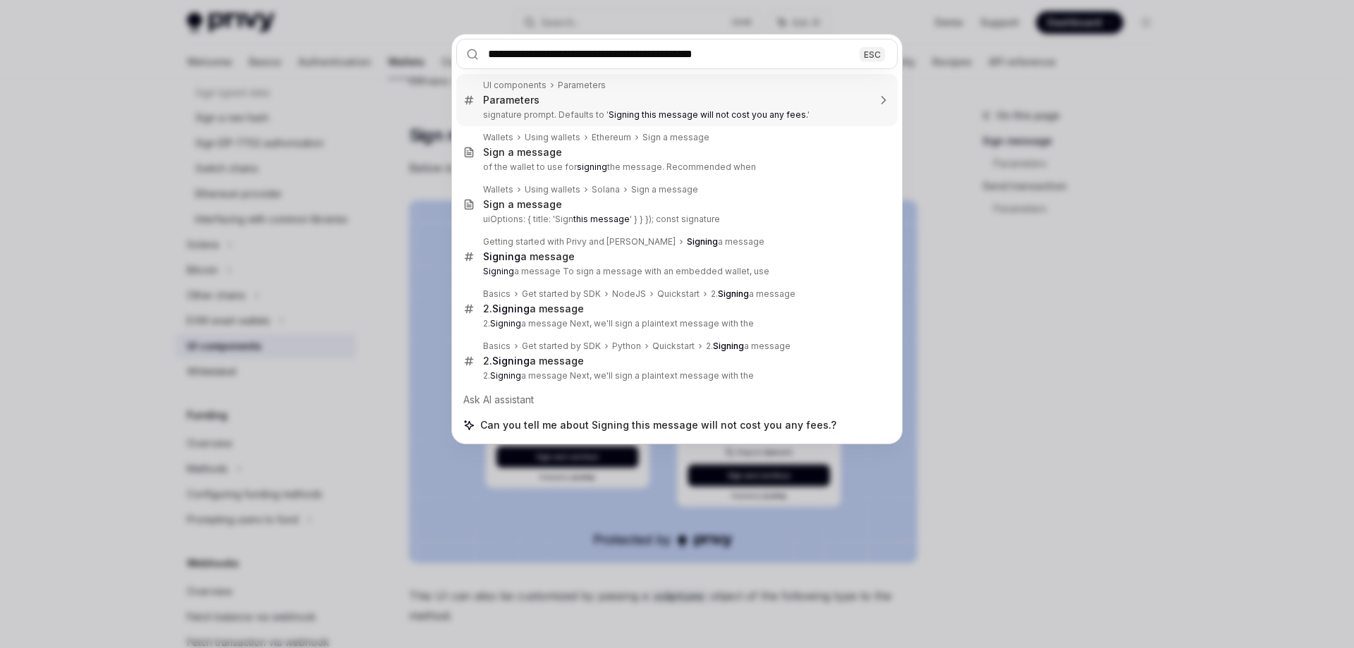
drag, startPoint x: 527, startPoint y: 53, endPoint x: 803, endPoint y: 60, distance: 275.8
click at [803, 60] on input "**********" at bounding box center [676, 54] width 441 height 30
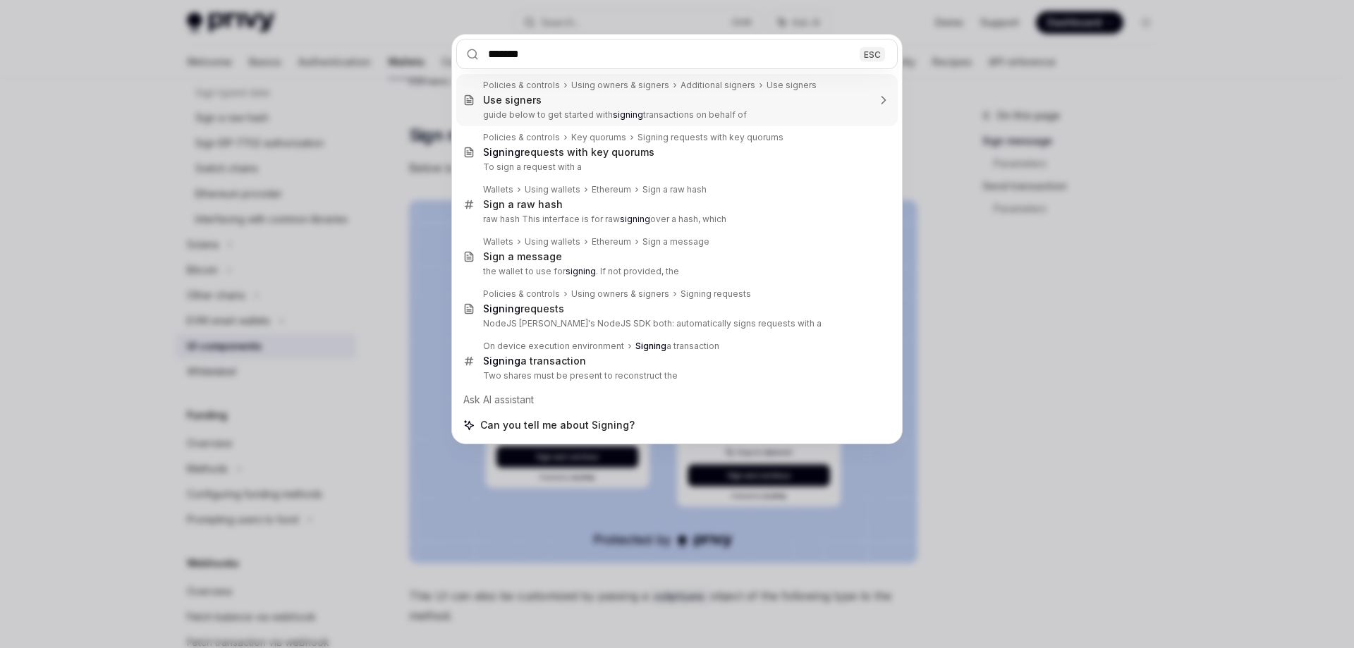
type input "*******"
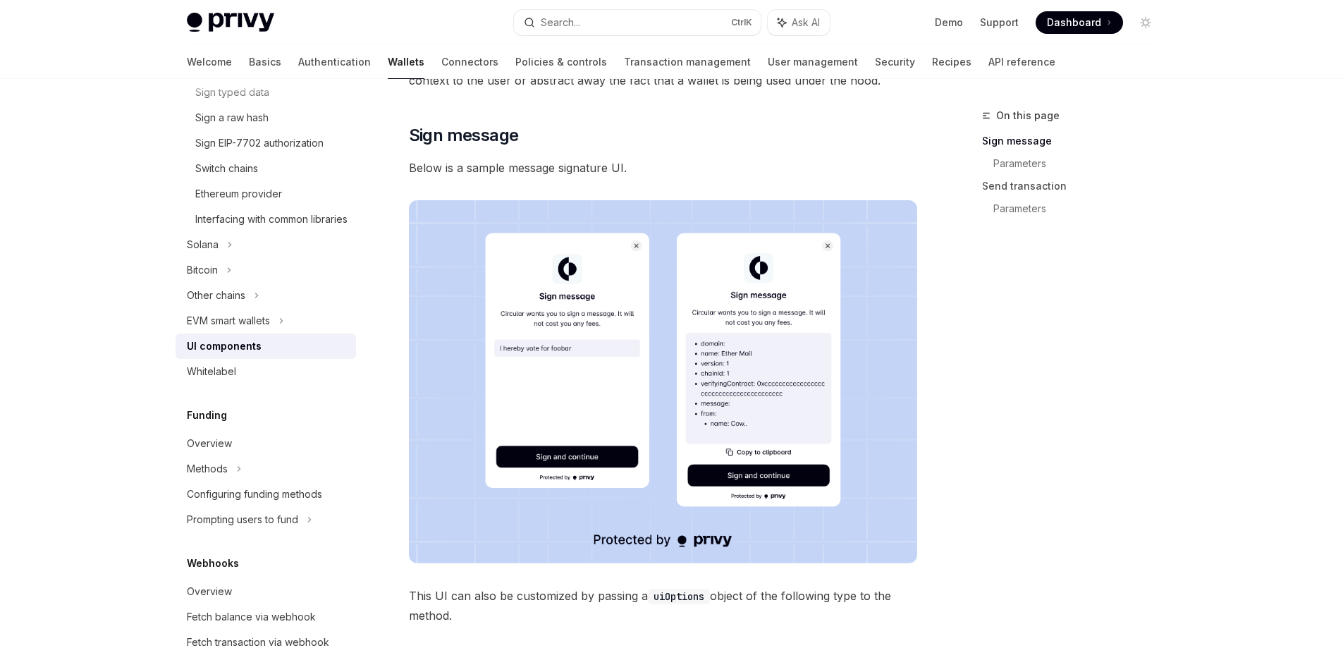
type textarea "*"
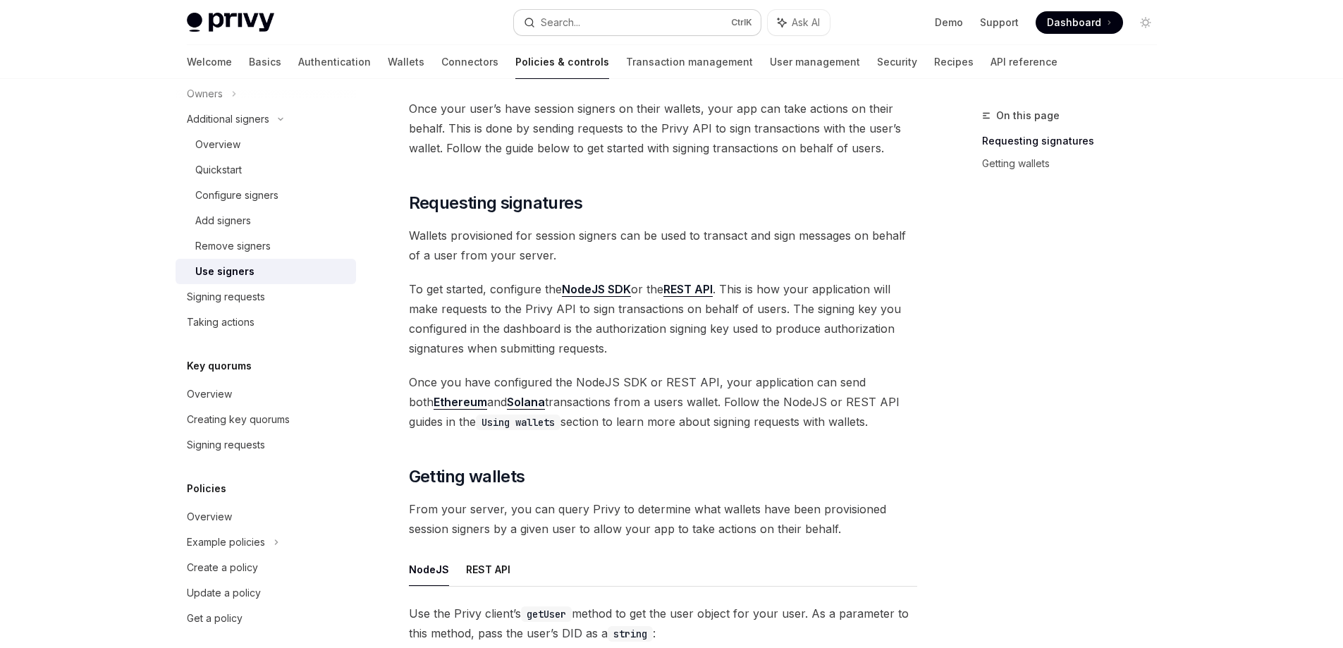
click at [585, 21] on button "Search... Ctrl K" at bounding box center [637, 22] width 247 height 25
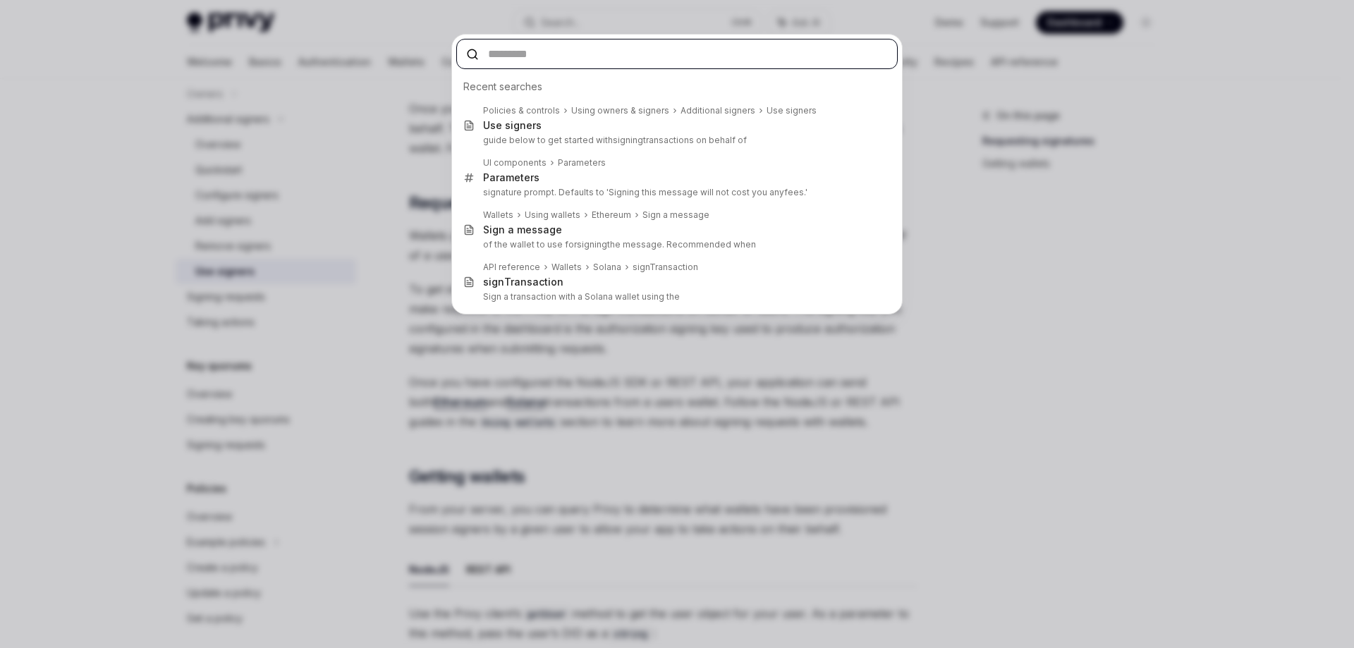
click at [554, 52] on input "text" at bounding box center [676, 54] width 441 height 30
paste input "**********"
type input "**********"
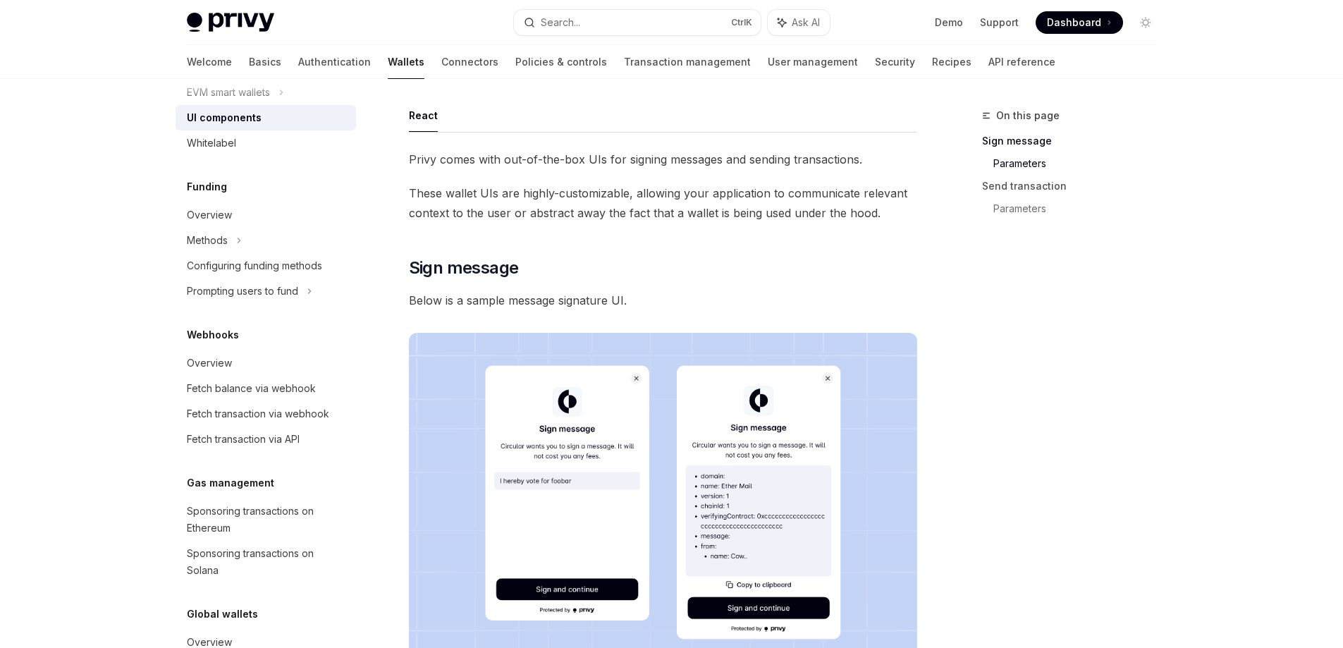
scroll to position [764, 0]
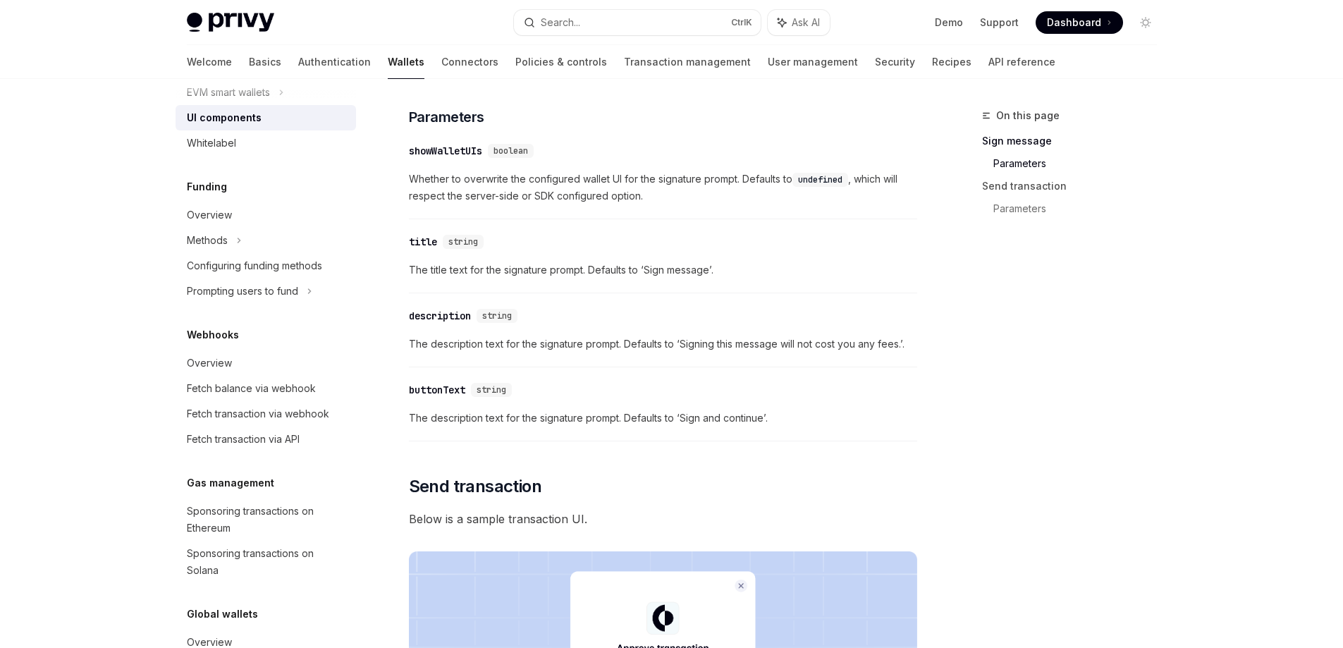
type textarea "*"
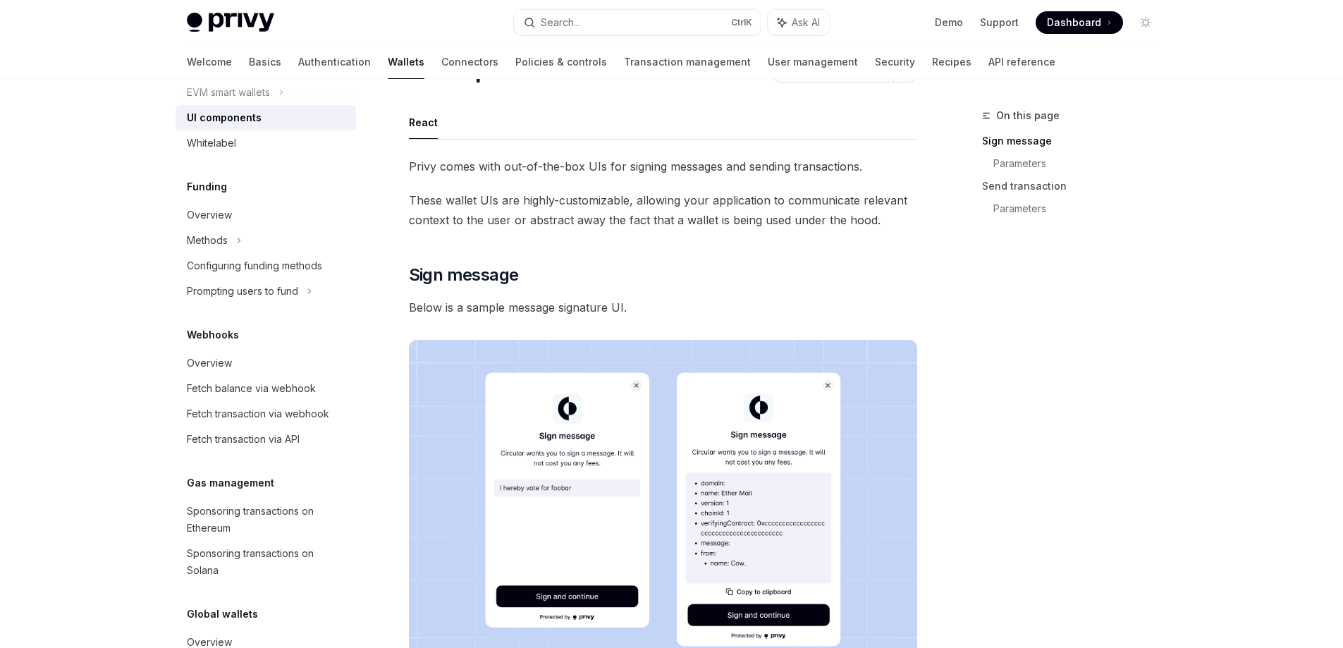
scroll to position [0, 0]
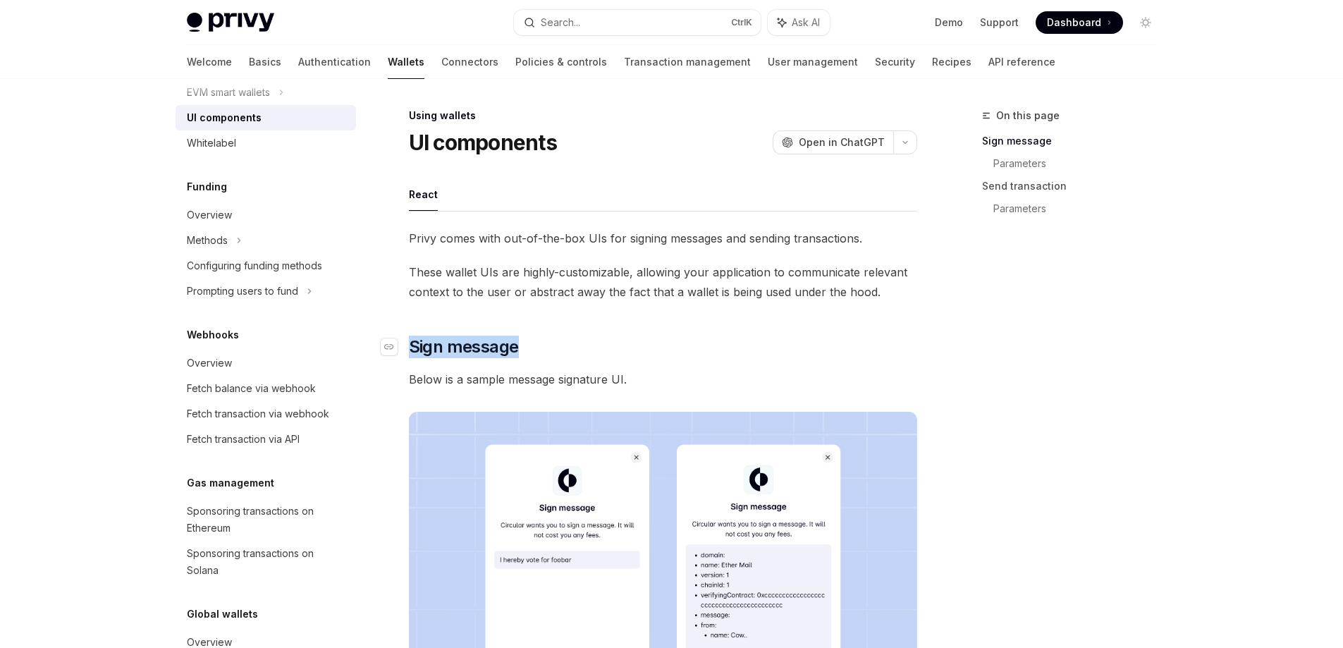
drag, startPoint x: 535, startPoint y: 336, endPoint x: 413, endPoint y: 343, distance: 122.9
click at [413, 343] on h2 "​ Sign message" at bounding box center [663, 347] width 508 height 23
copy font "Sign message"
click at [579, 22] on font "Search..." at bounding box center [560, 22] width 39 height 12
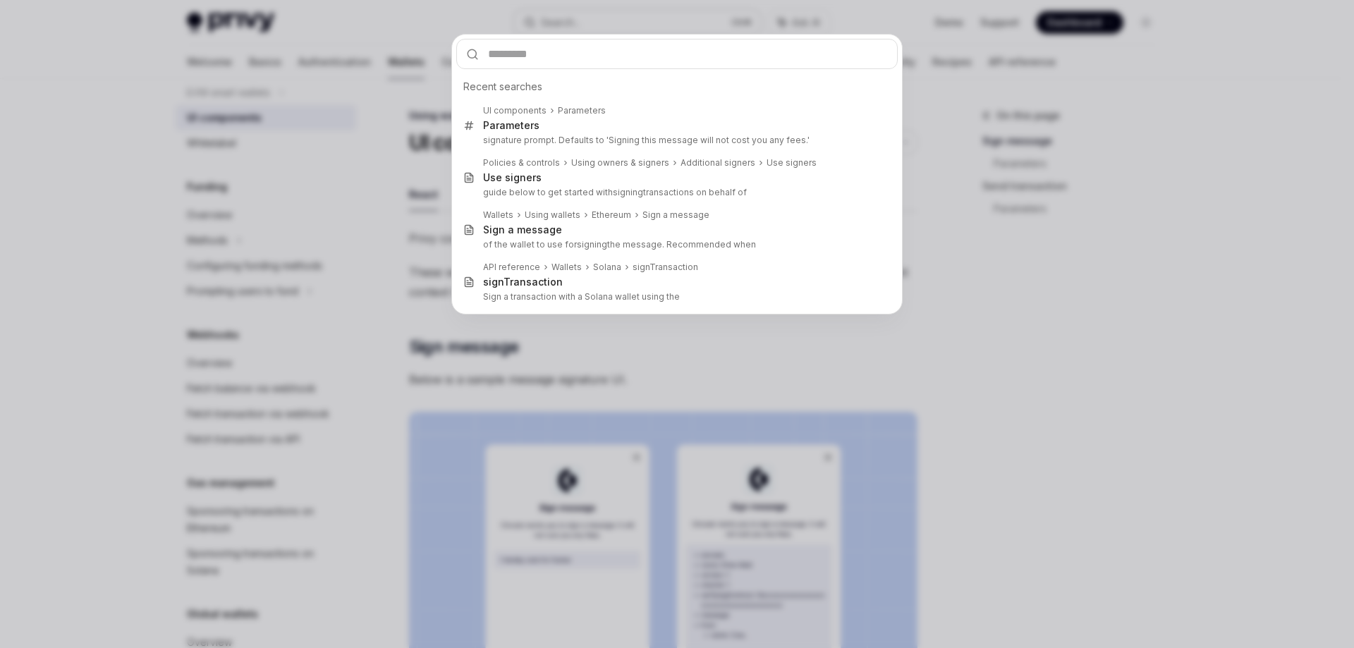
type input "**********"
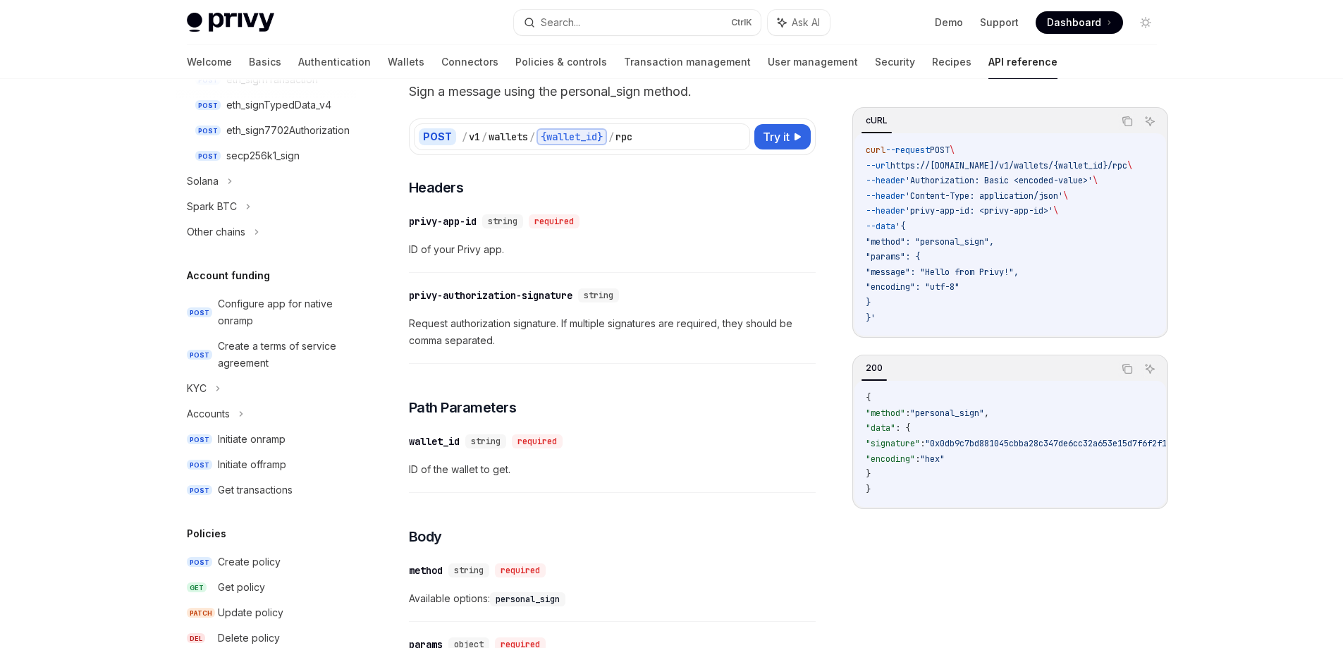
scroll to position [177, 0]
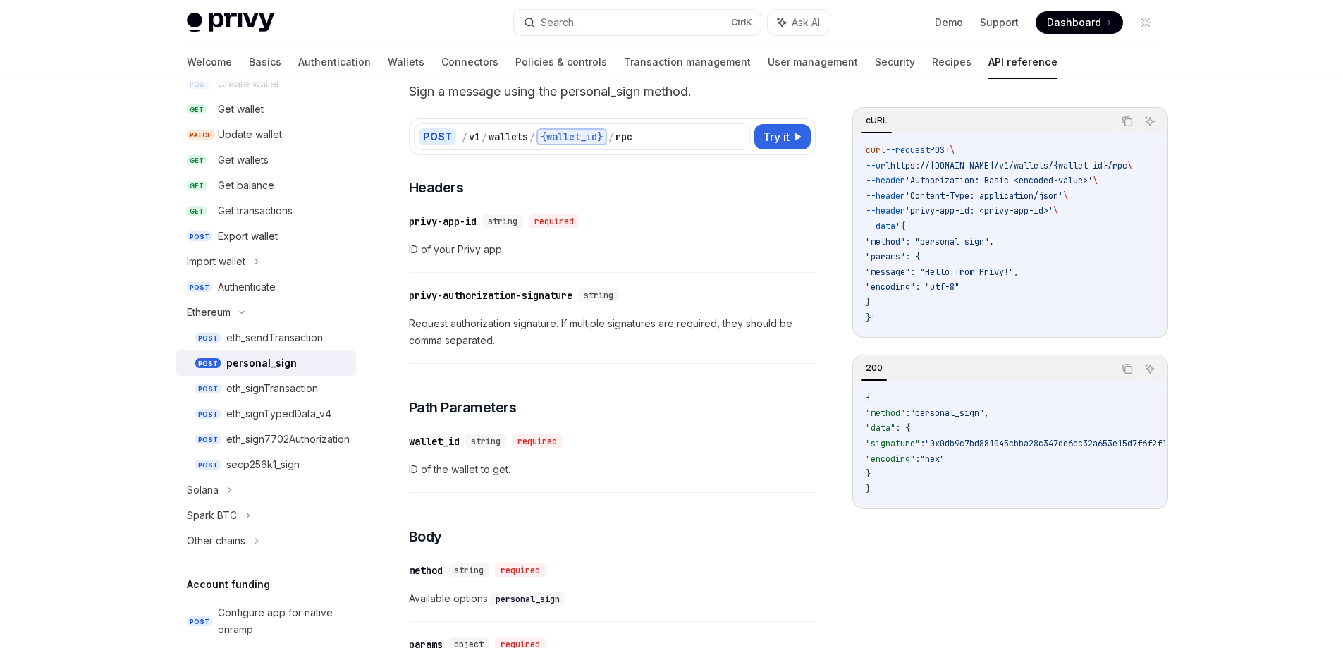
type textarea "*"
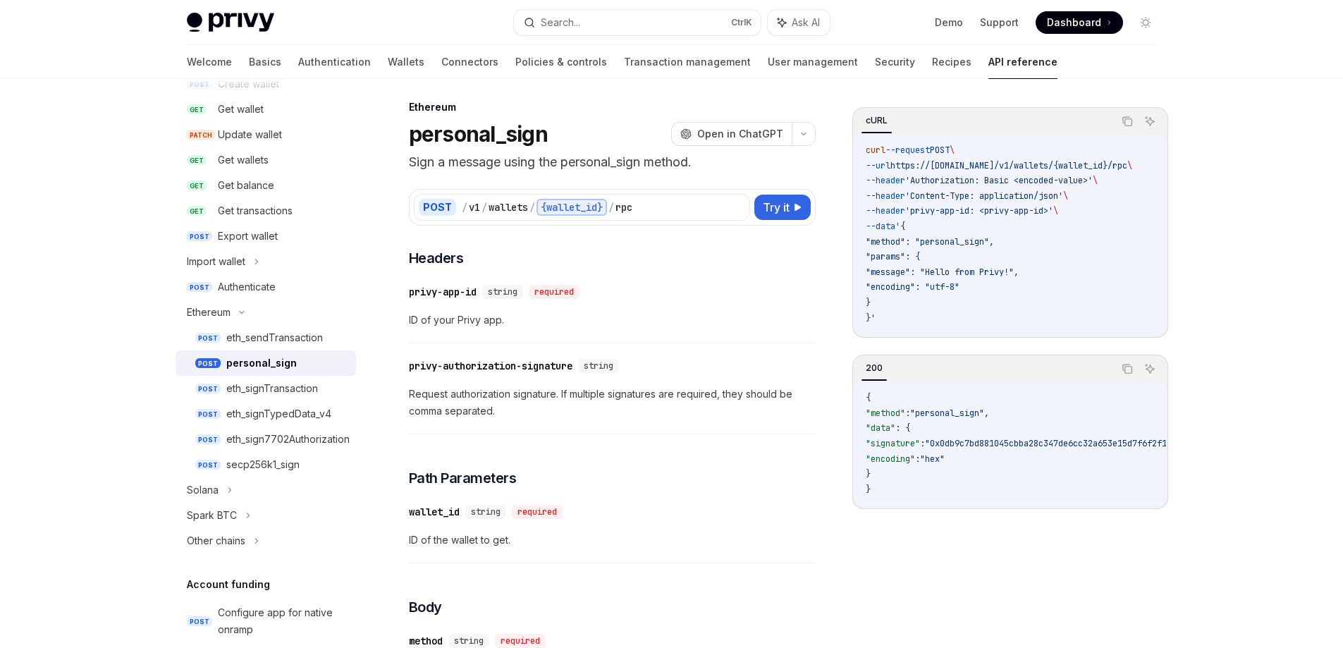
scroll to position [0, 0]
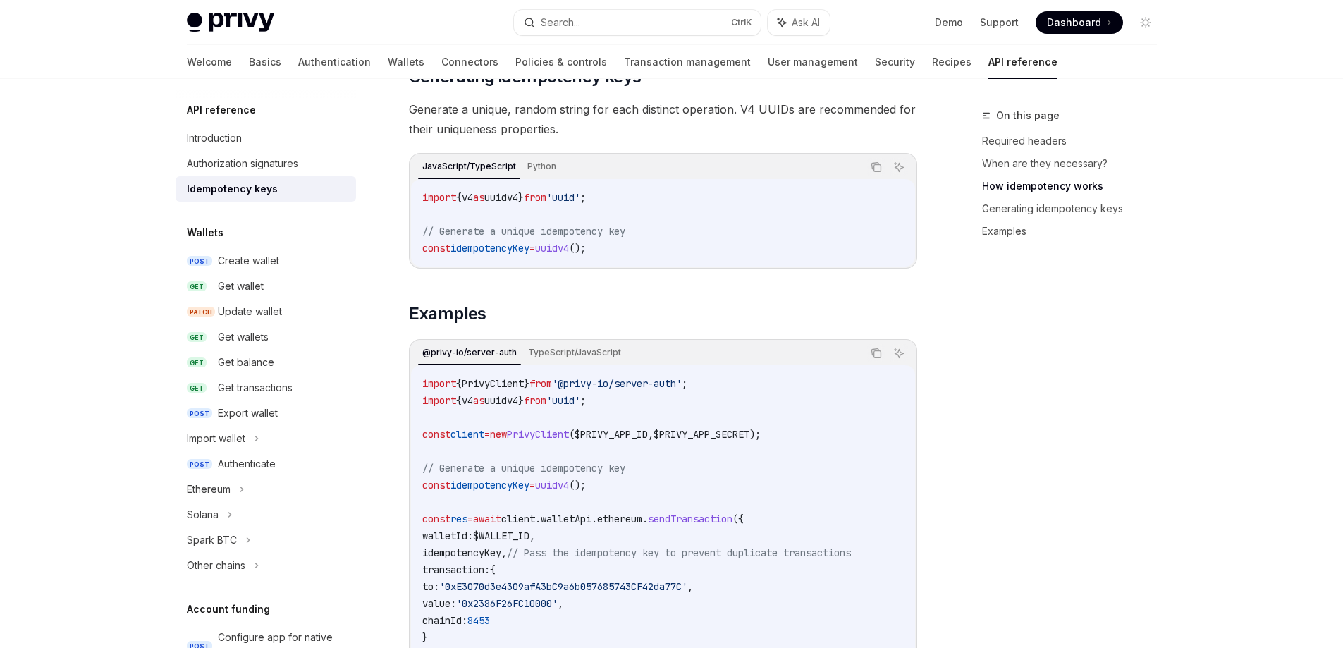
scroll to position [1199, 0]
